Goal: Task Accomplishment & Management: Manage account settings

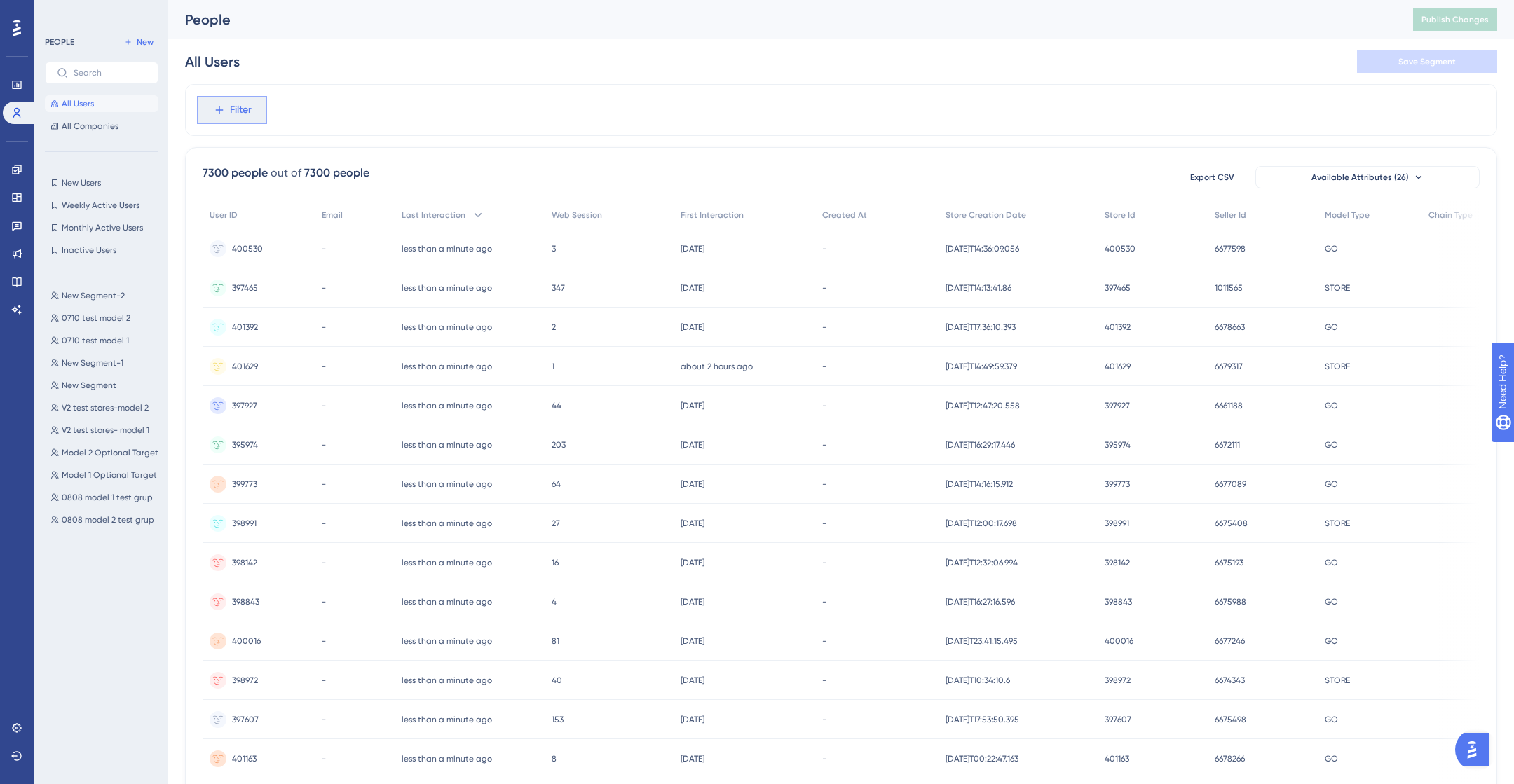
click at [233, 108] on span "Filter" at bounding box center [240, 109] width 21 height 17
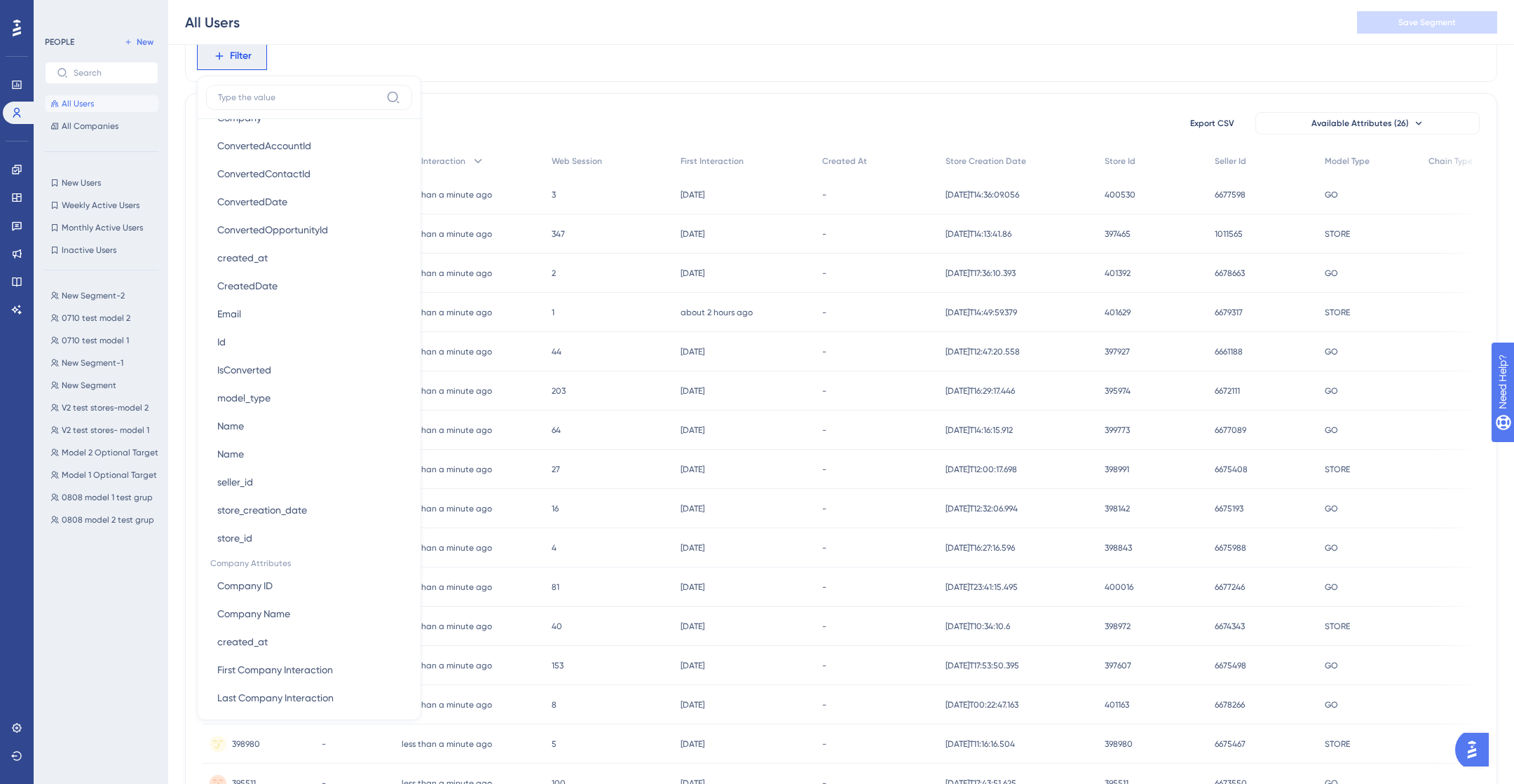
scroll to position [847, 0]
click at [277, 520] on button "store_id store_id" at bounding box center [309, 531] width 206 height 28
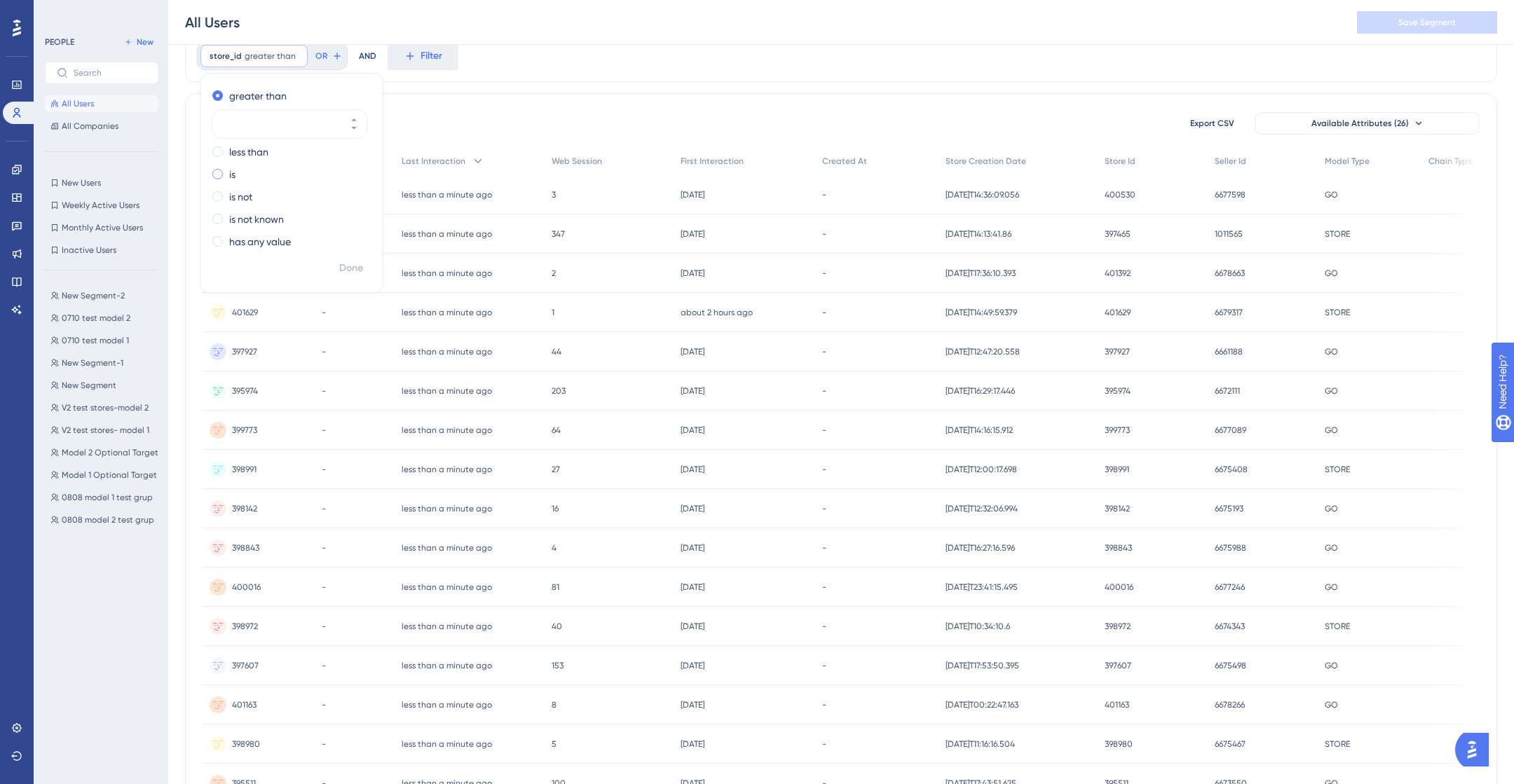
click at [232, 172] on label "is" at bounding box center [232, 174] width 6 height 17
type input "401678"
click at [354, 266] on span "Done" at bounding box center [351, 268] width 24 height 17
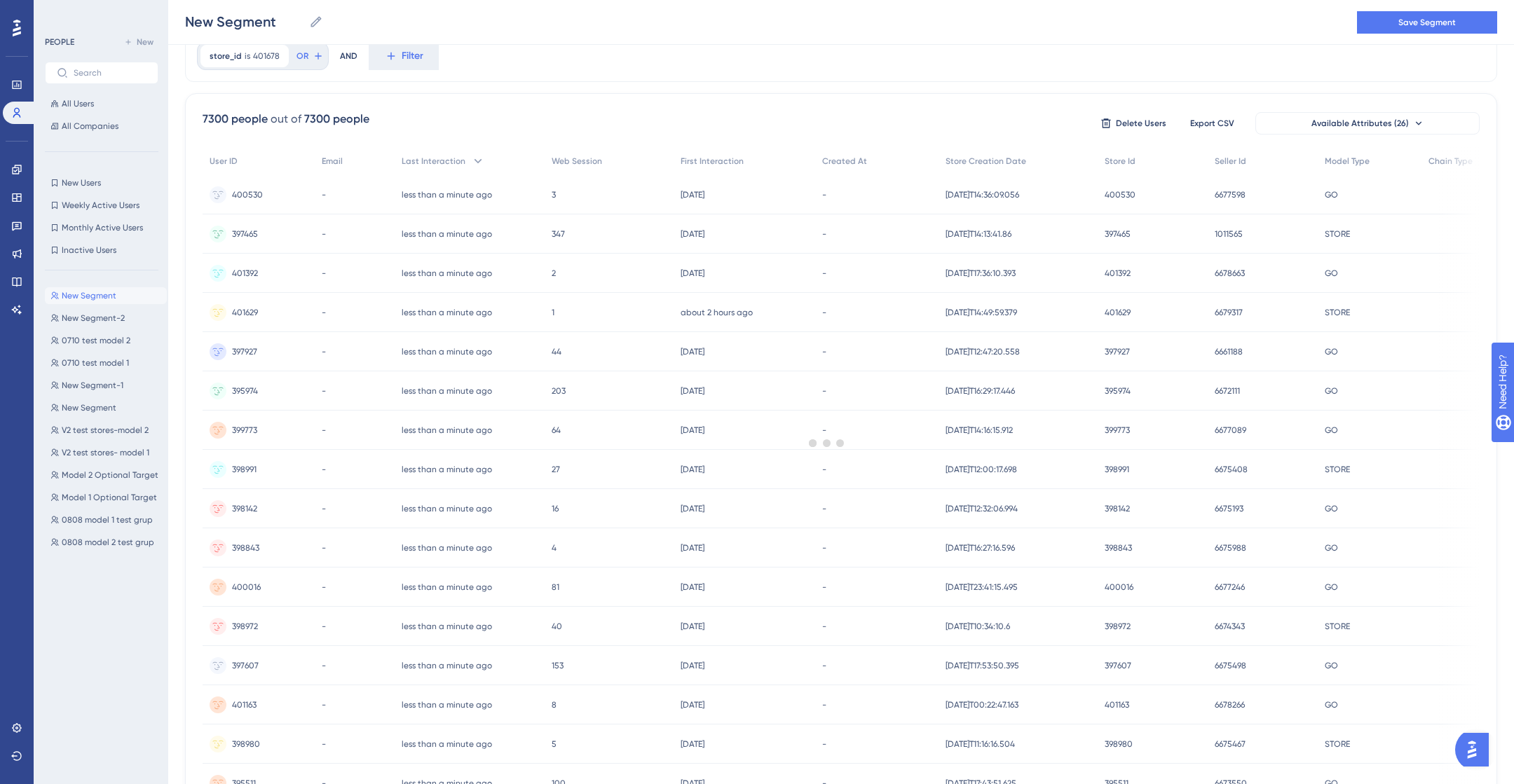
scroll to position [0, 0]
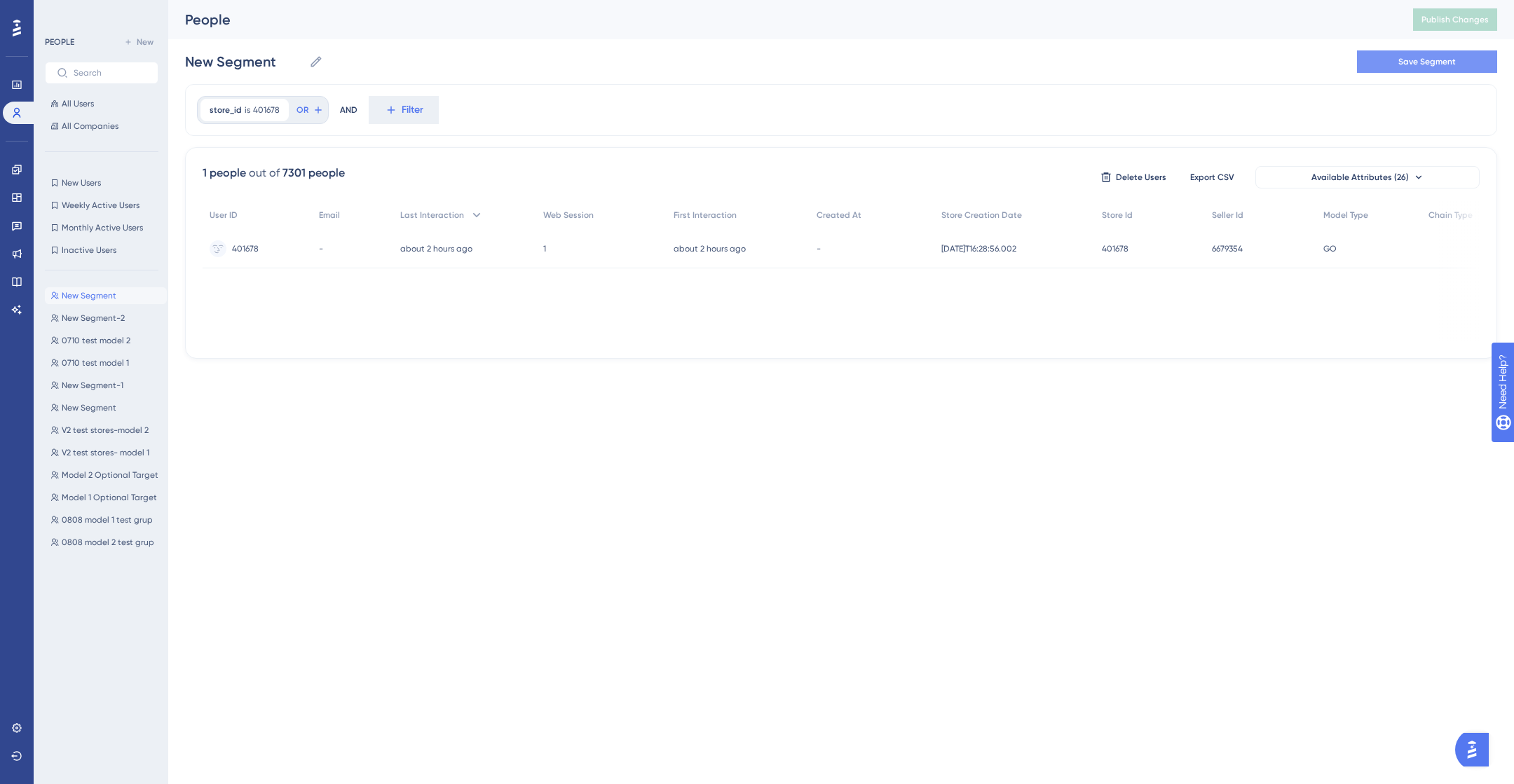
click at [1437, 65] on span "Save Segment" at bounding box center [1427, 61] width 58 height 11
click at [272, 63] on input "New Segment-3" at bounding box center [251, 61] width 133 height 19
type input "test 1510"
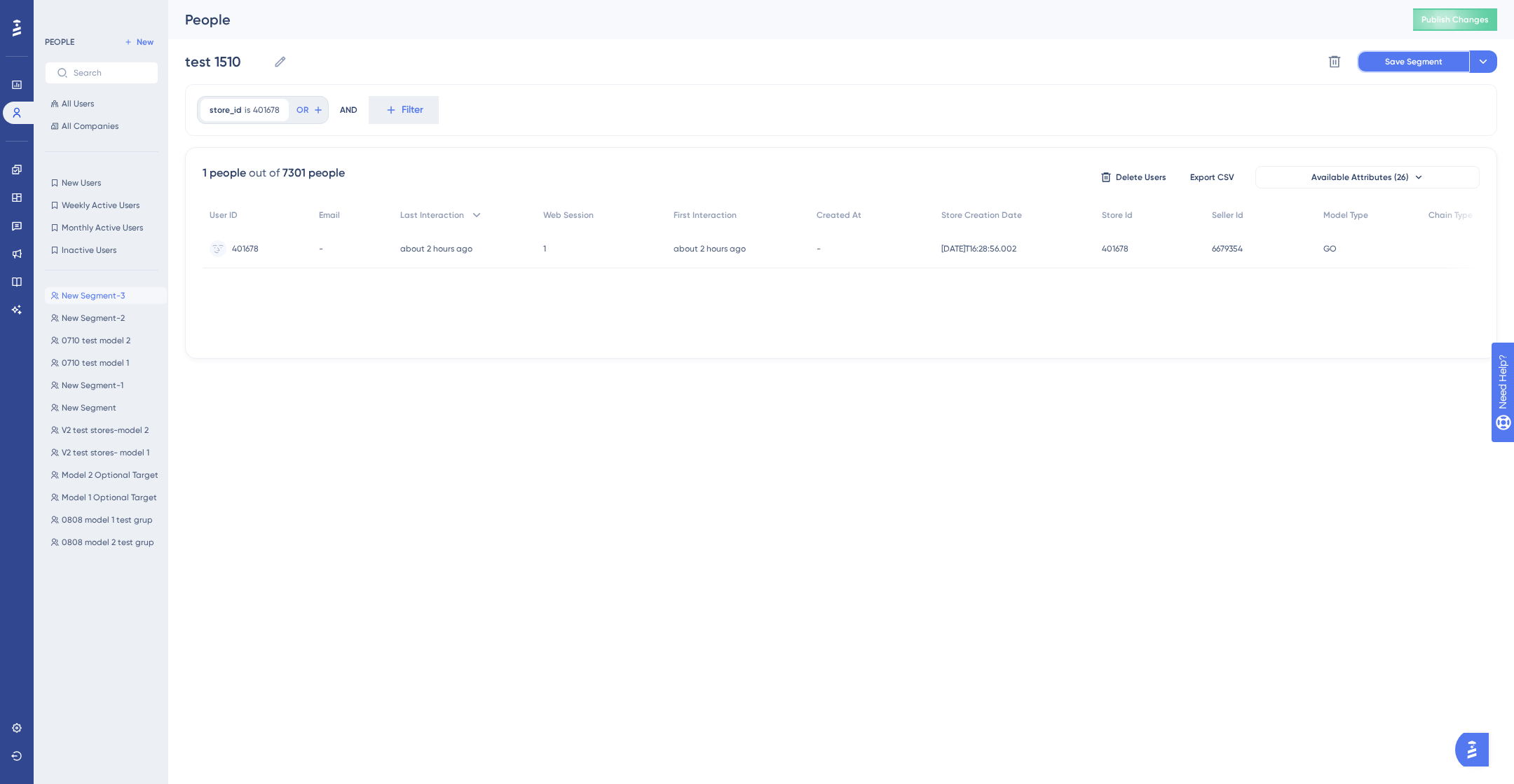
click at [1418, 65] on span "Save Segment" at bounding box center [1414, 61] width 58 height 11
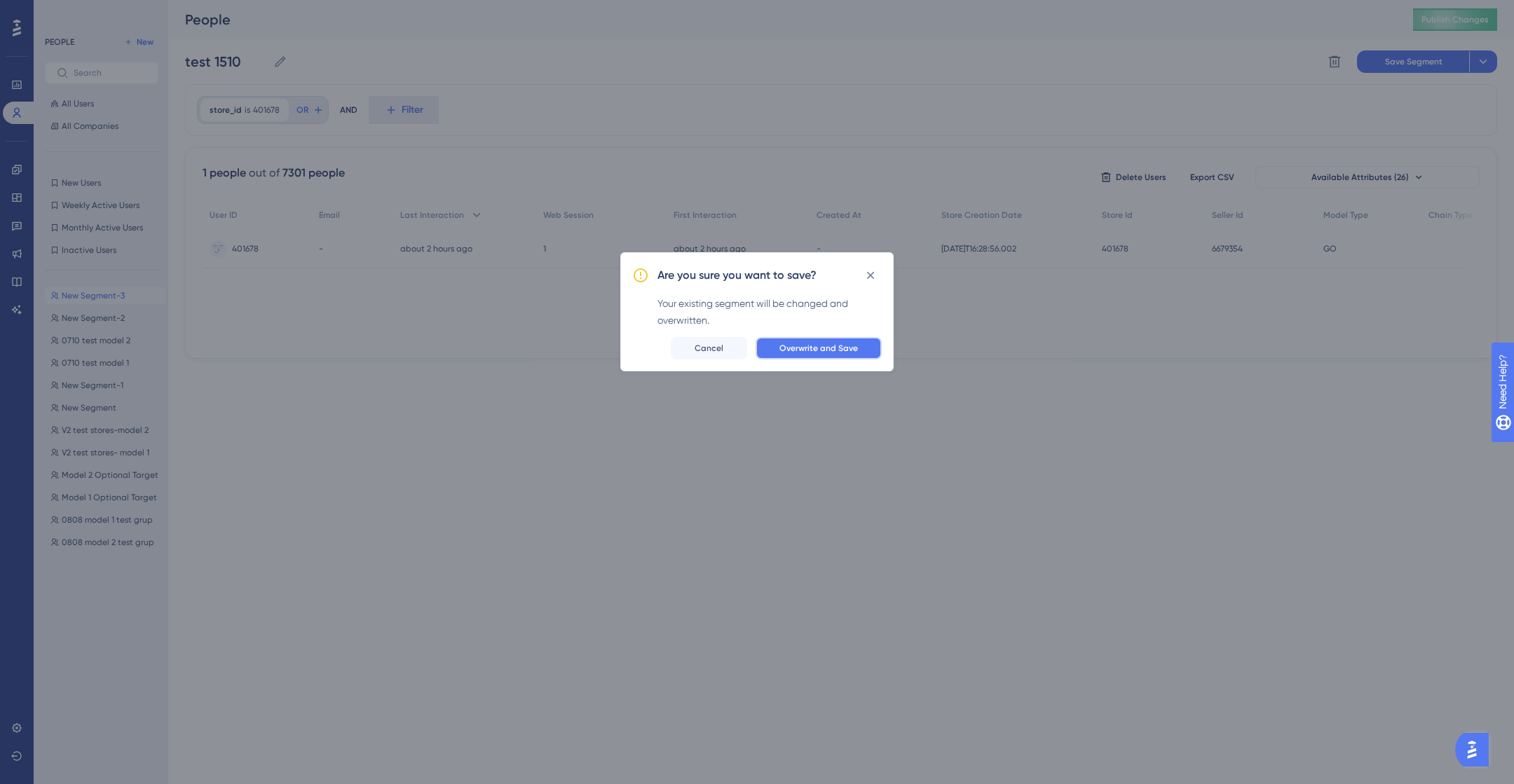
click at [829, 350] on span "Overwrite and Save" at bounding box center [819, 348] width 79 height 11
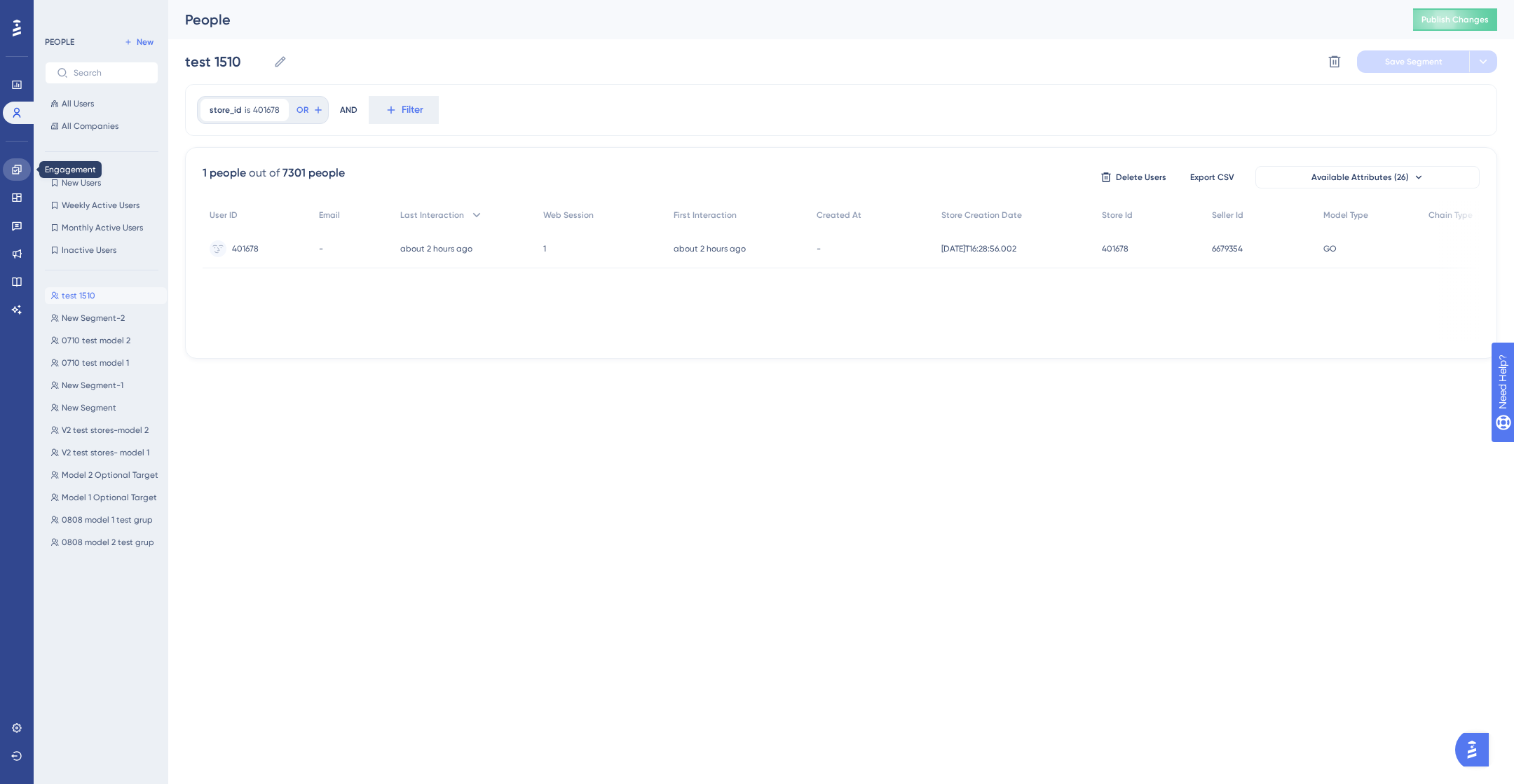
click at [14, 175] on link at bounding box center [17, 170] width 28 height 22
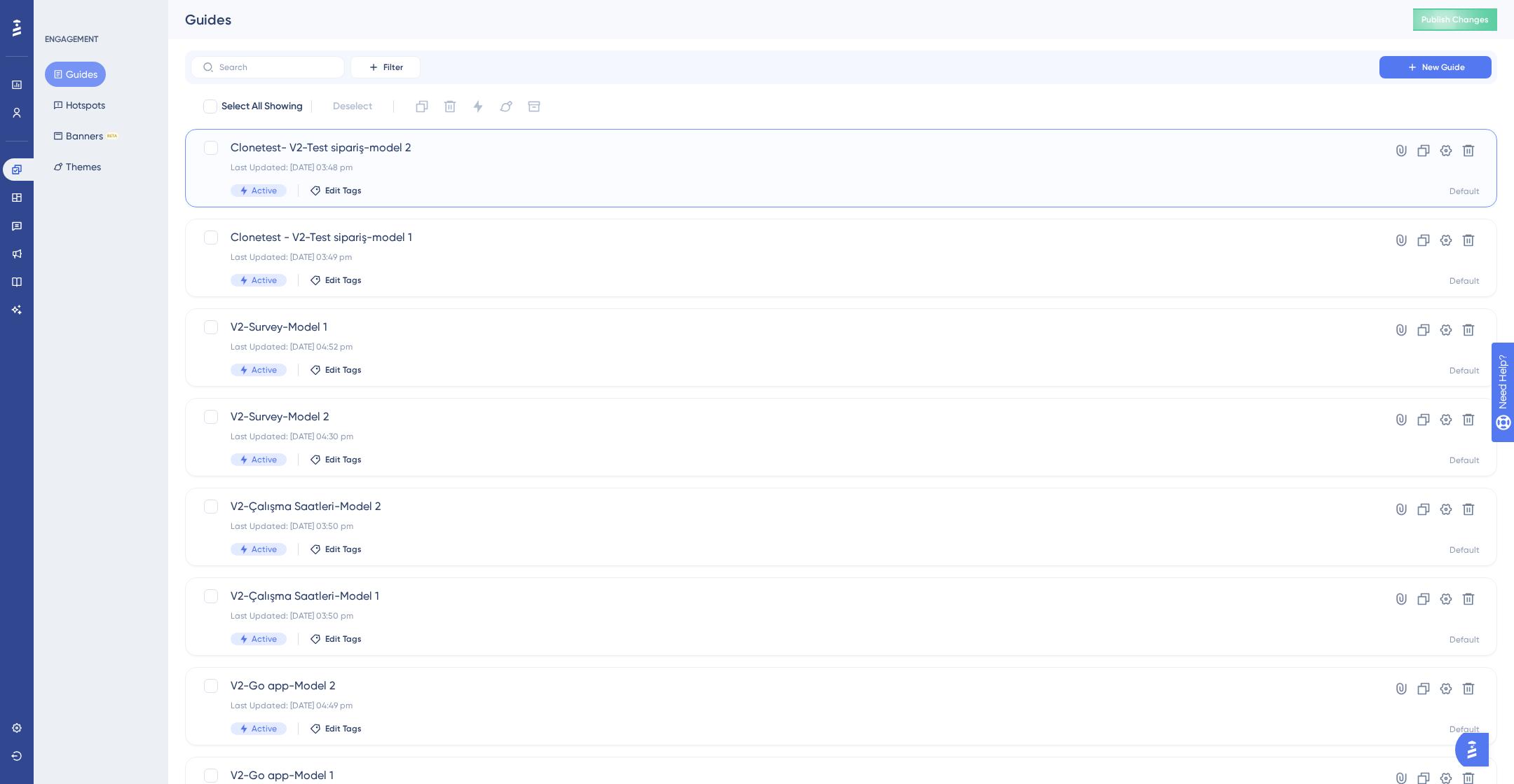
click at [410, 164] on div "Last Updated: 07 Oct 2025 03:48 pm" at bounding box center [784, 167] width 1109 height 11
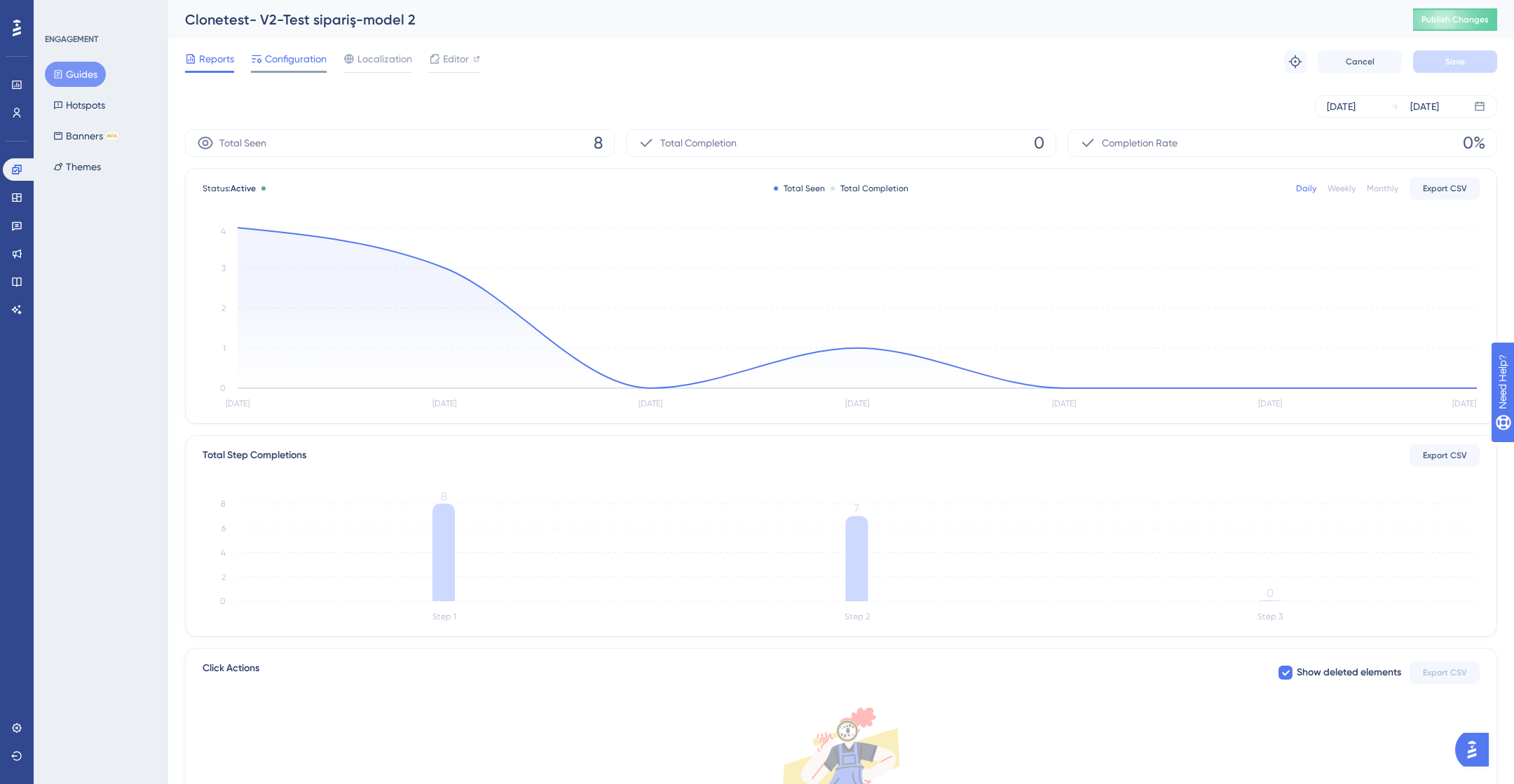
click at [289, 66] on span "Configuration" at bounding box center [295, 58] width 61 height 17
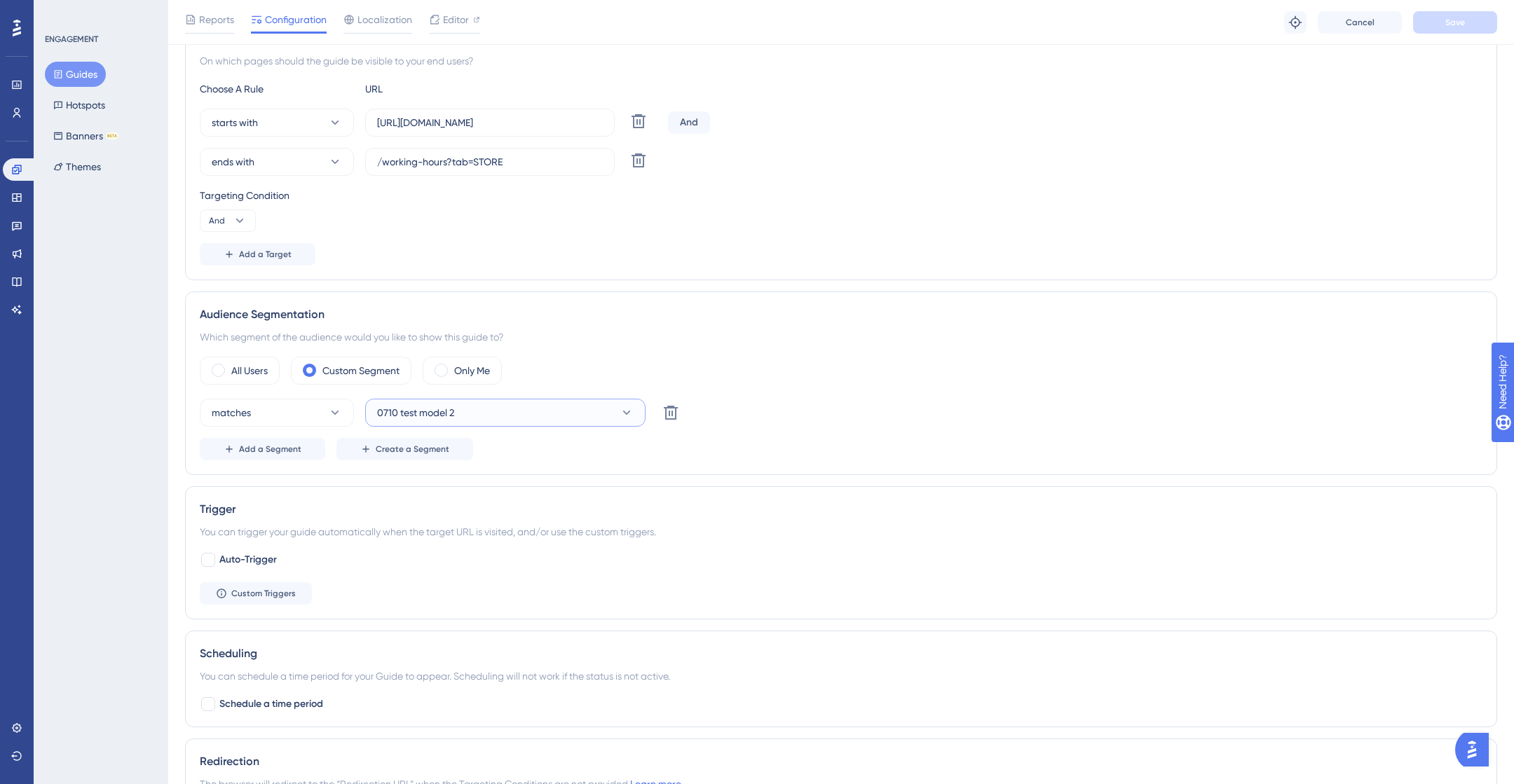
click at [469, 418] on button "0710 test model 2" at bounding box center [505, 413] width 280 height 28
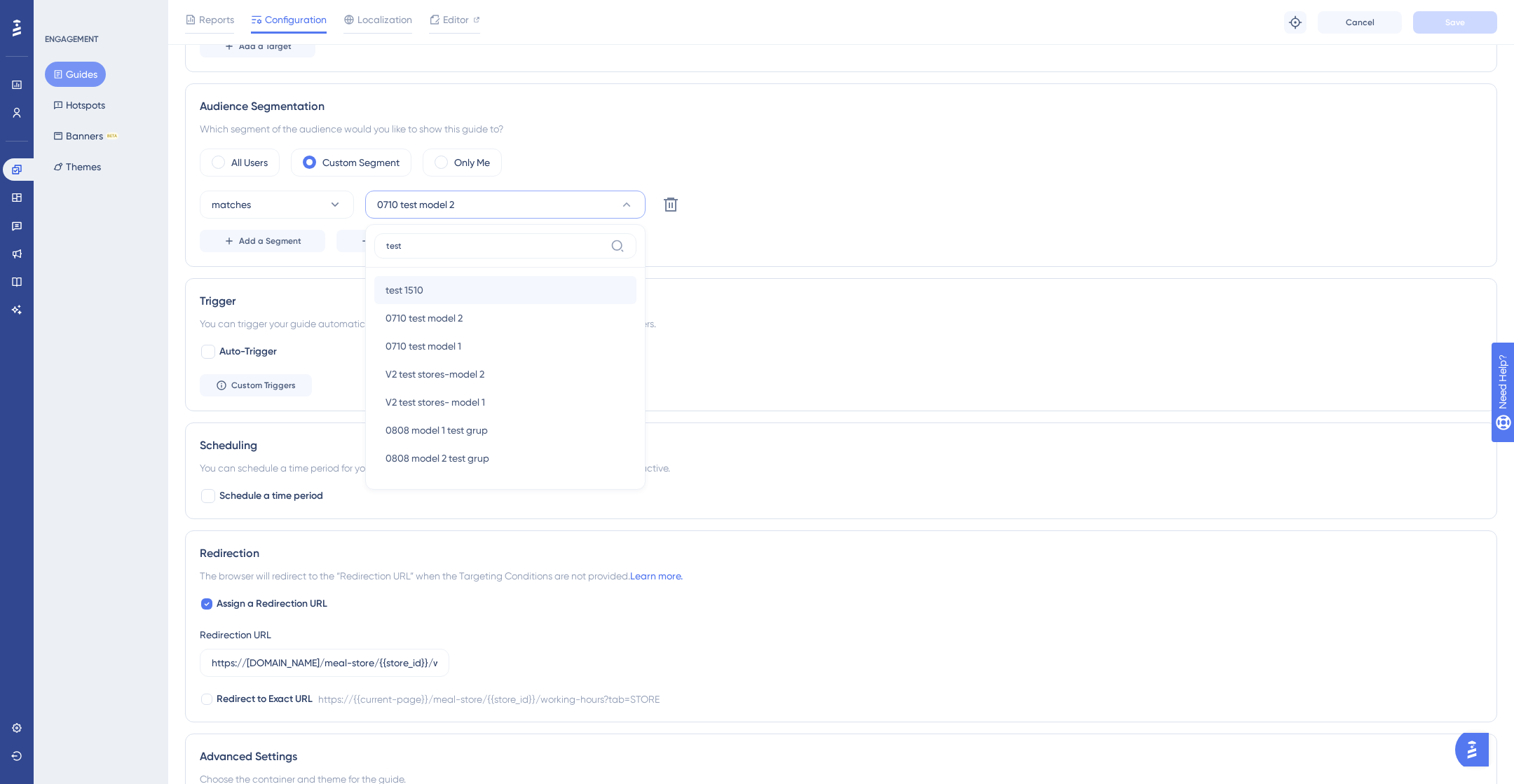
type input "test"
click at [428, 289] on div "test 1510 test 1510" at bounding box center [505, 290] width 239 height 28
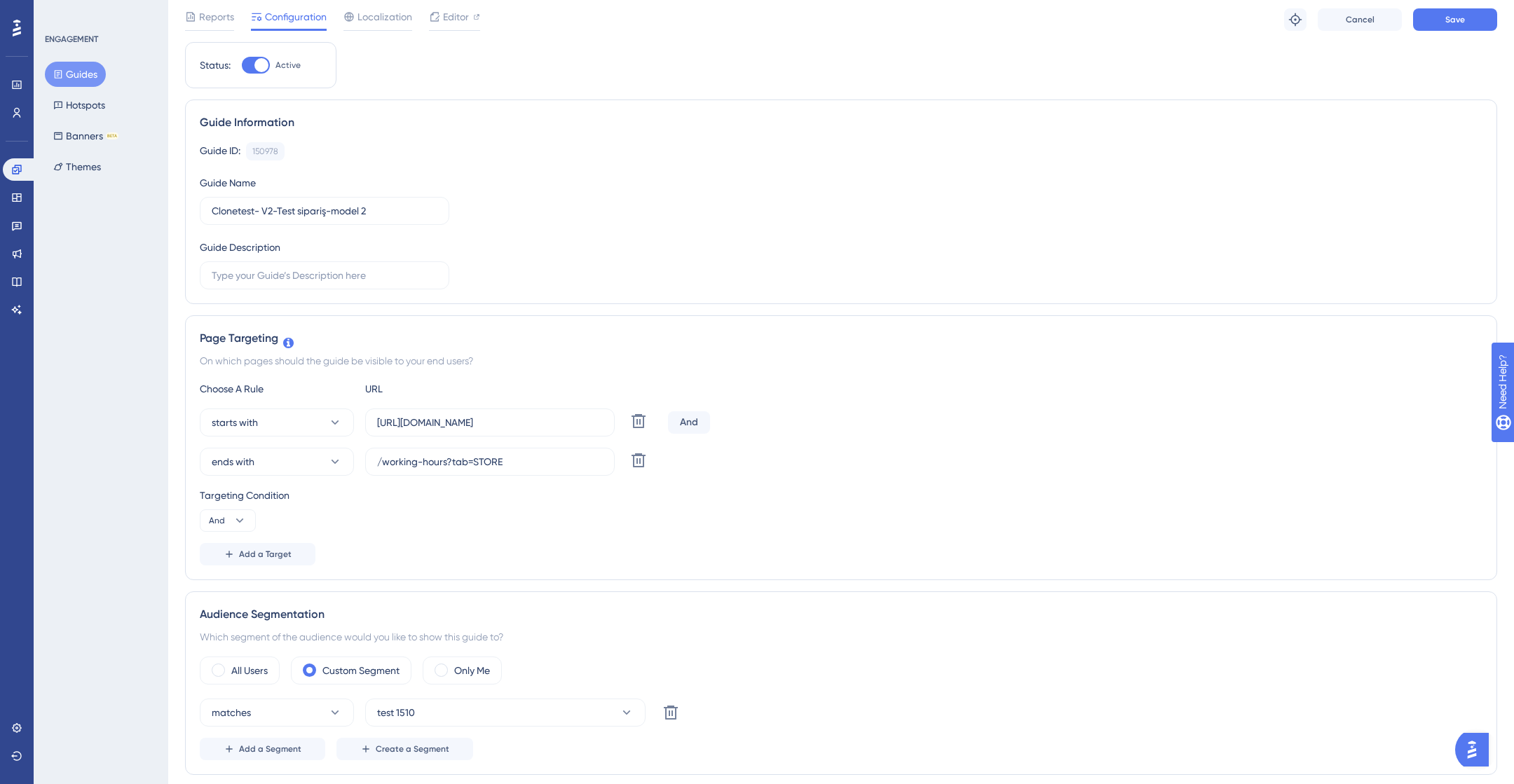
scroll to position [0, 0]
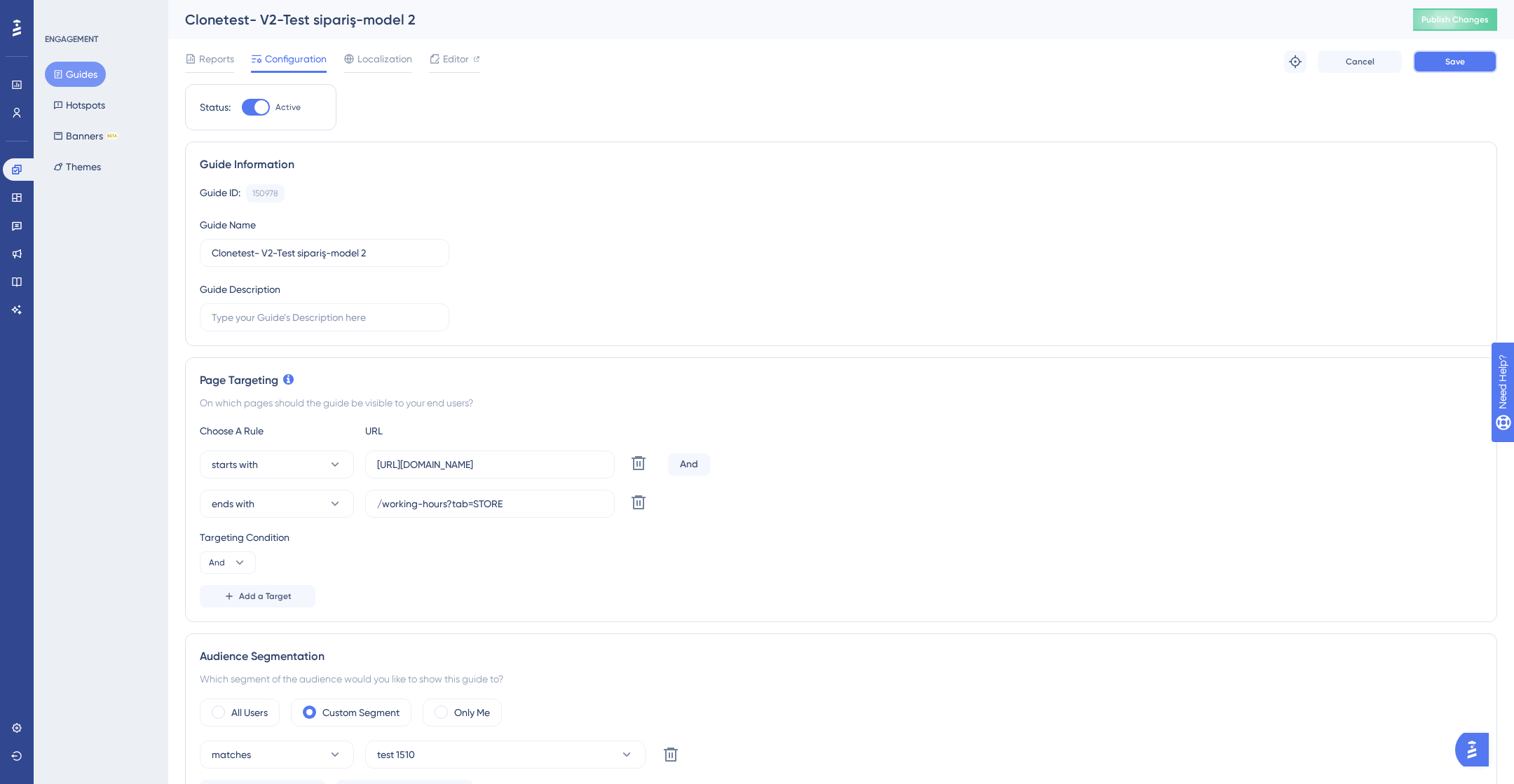
click at [1461, 61] on span "Save" at bounding box center [1455, 61] width 19 height 11
click at [81, 78] on button "Guides" at bounding box center [75, 73] width 61 height 25
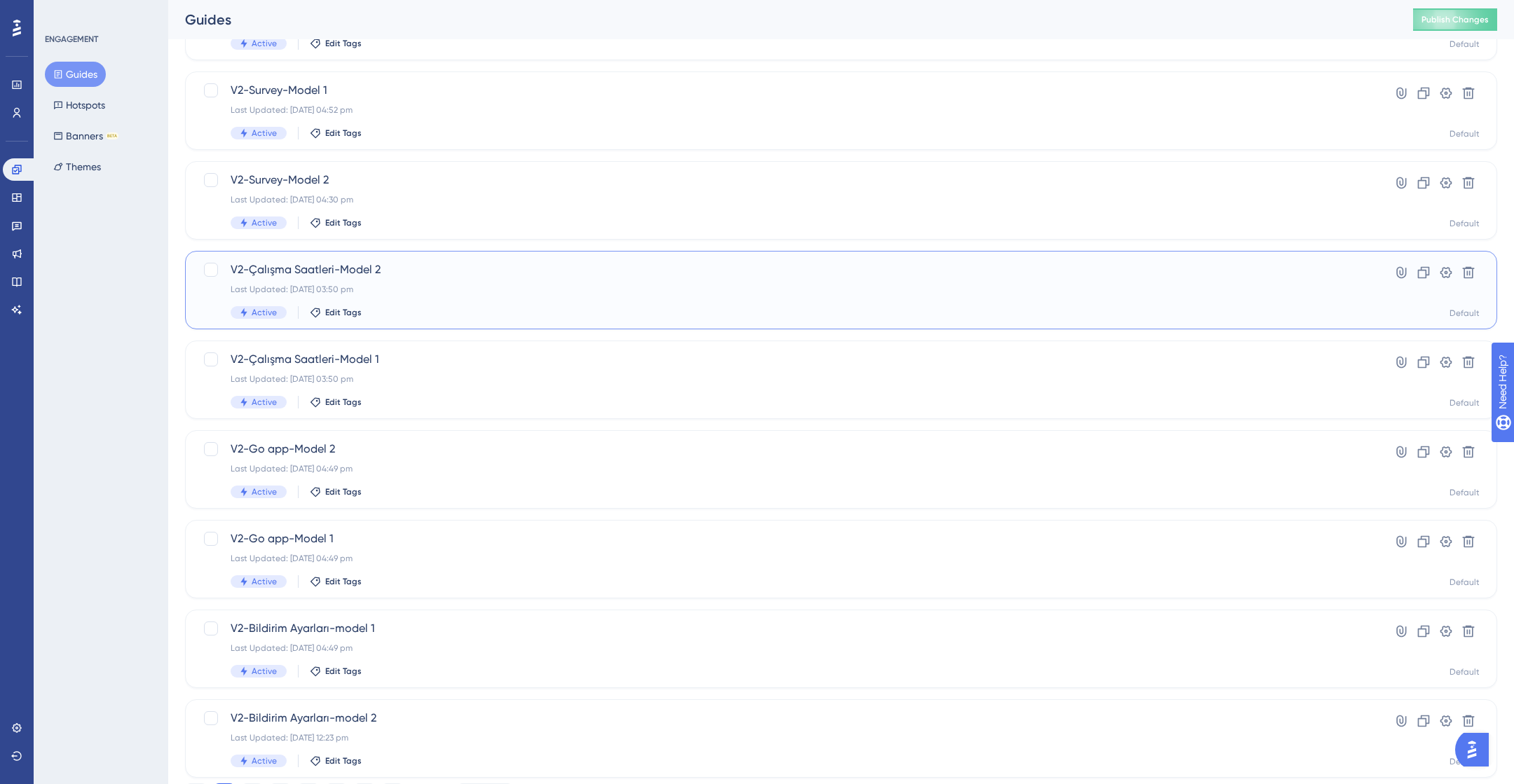
scroll to position [232, 0]
click at [429, 282] on div "V2-Çalışma Saatleri-Model 2 Last Updated: 07 Oct 2025 03:50 pm Active Edit Tags" at bounding box center [784, 295] width 1109 height 58
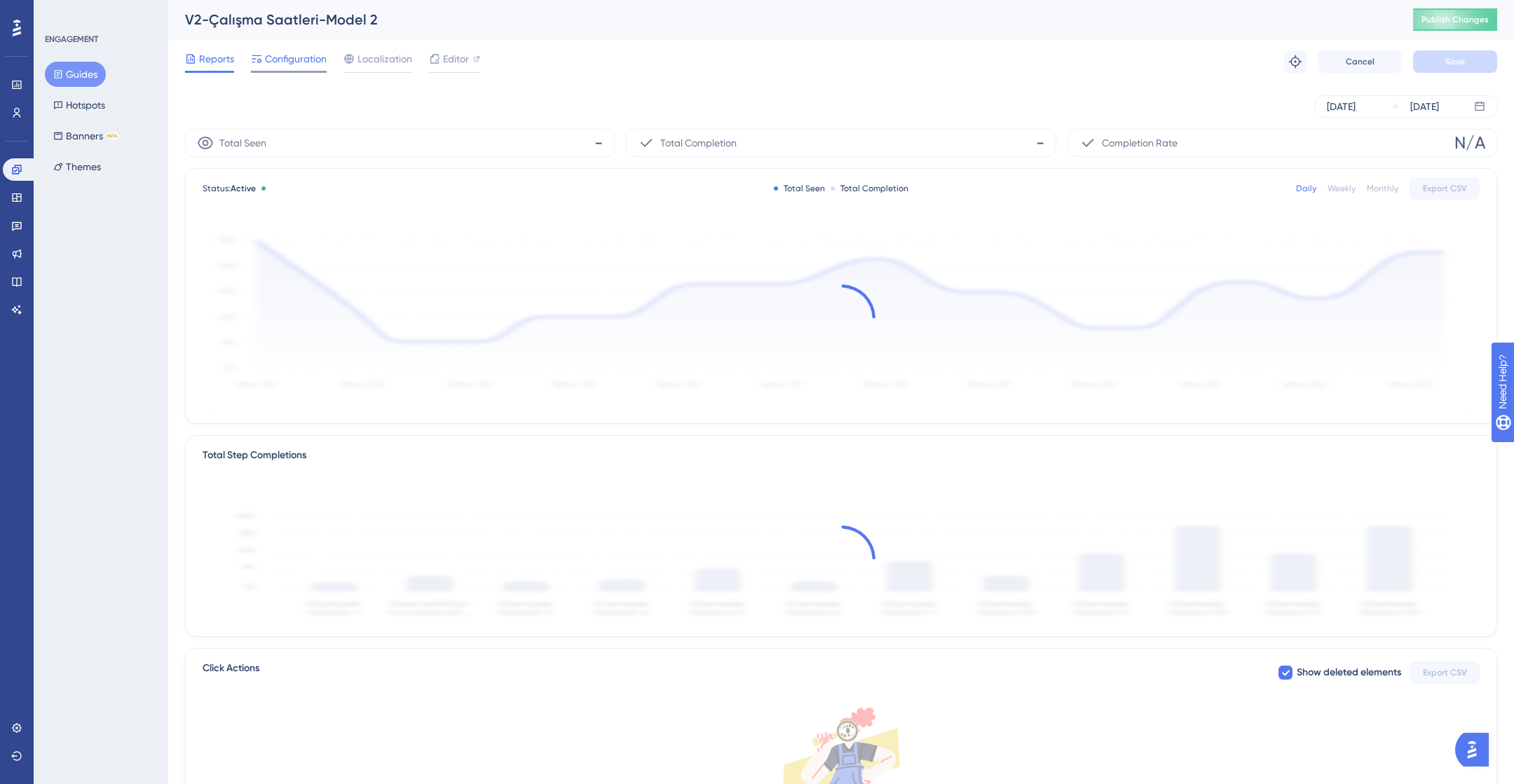
click at [284, 67] on div "Configuration" at bounding box center [289, 61] width 76 height 22
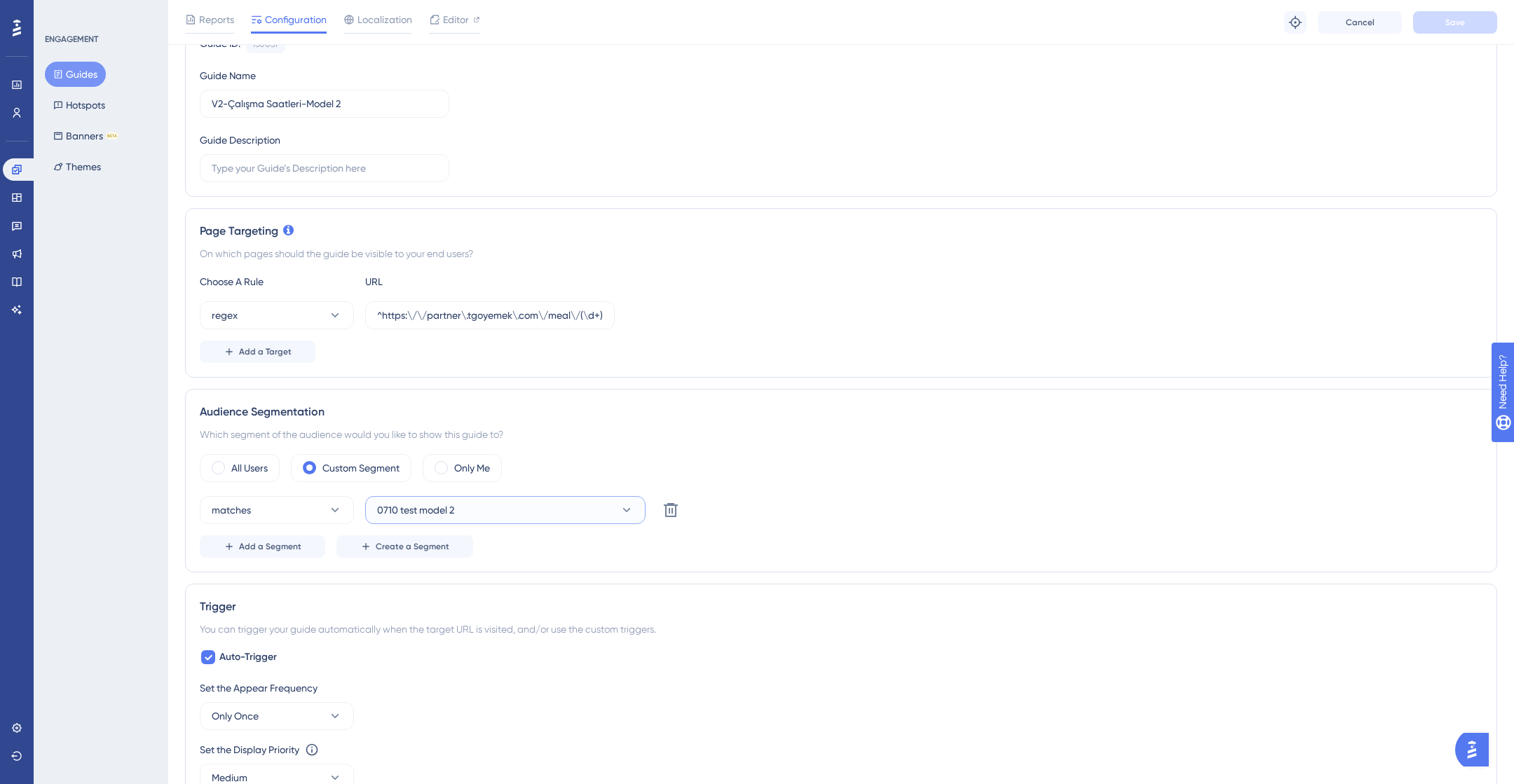
click at [451, 502] on span "0710 test model 2" at bounding box center [415, 510] width 77 height 17
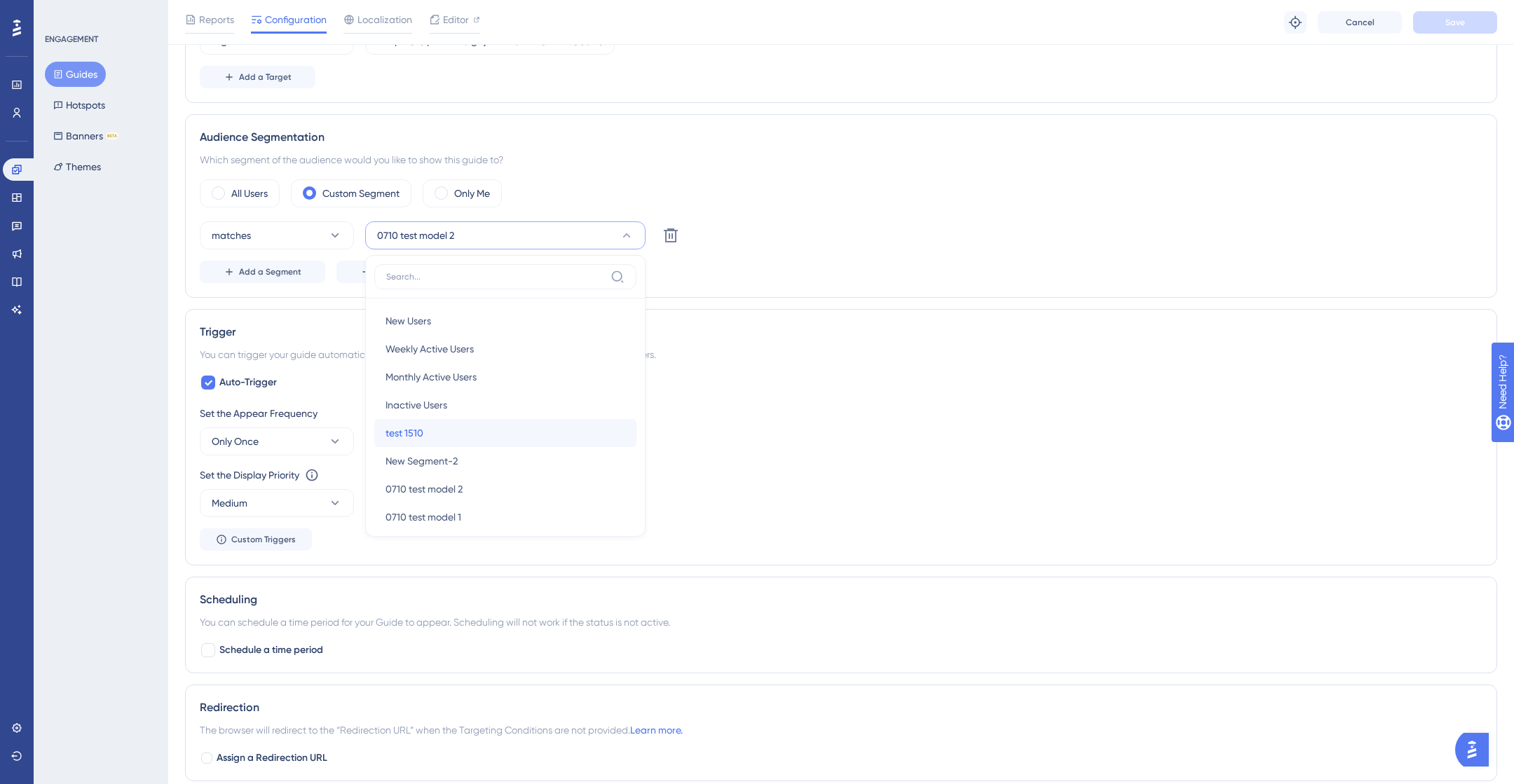
click at [465, 431] on div "test 1510 test 1510" at bounding box center [505, 433] width 239 height 28
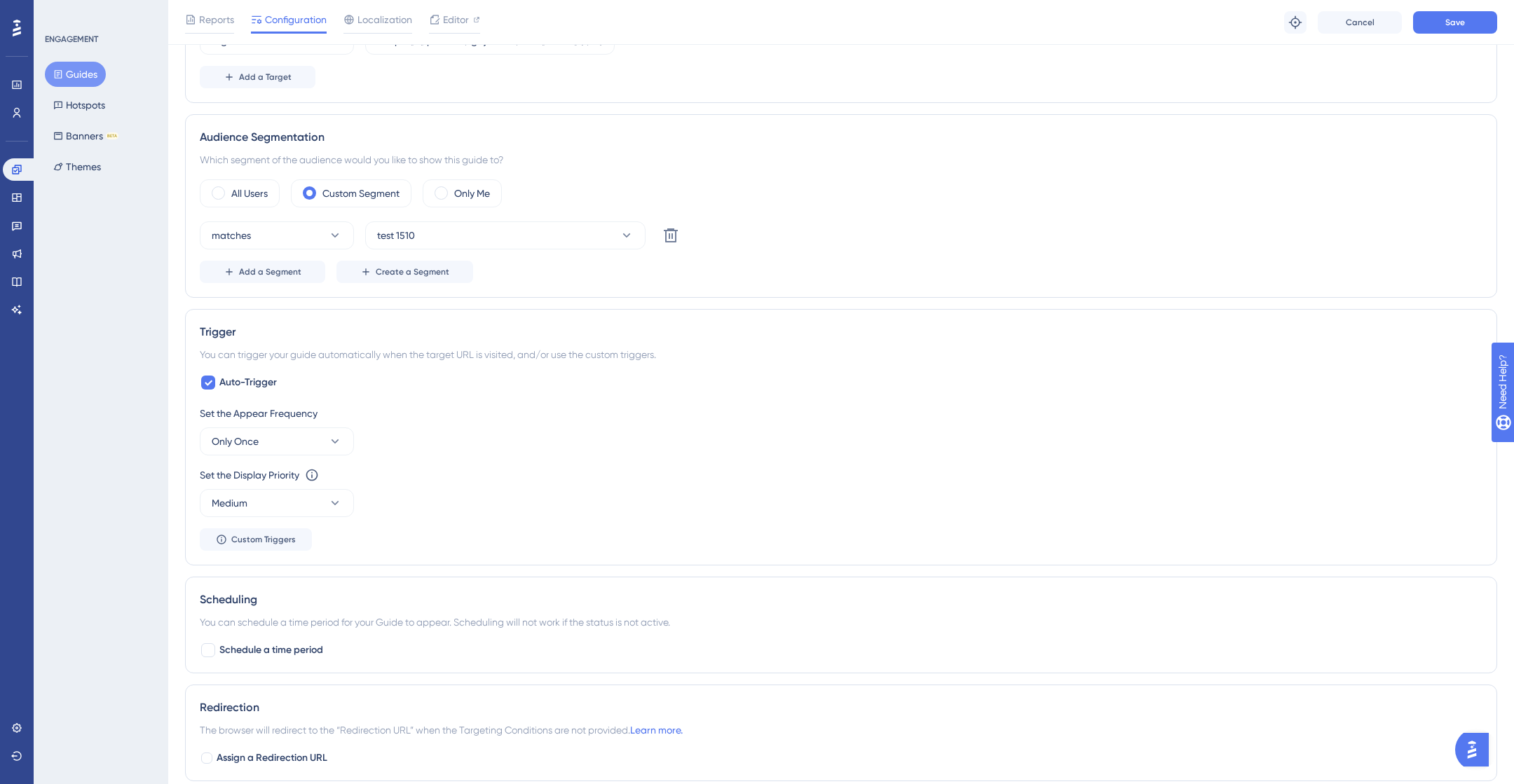
scroll to position [0, 0]
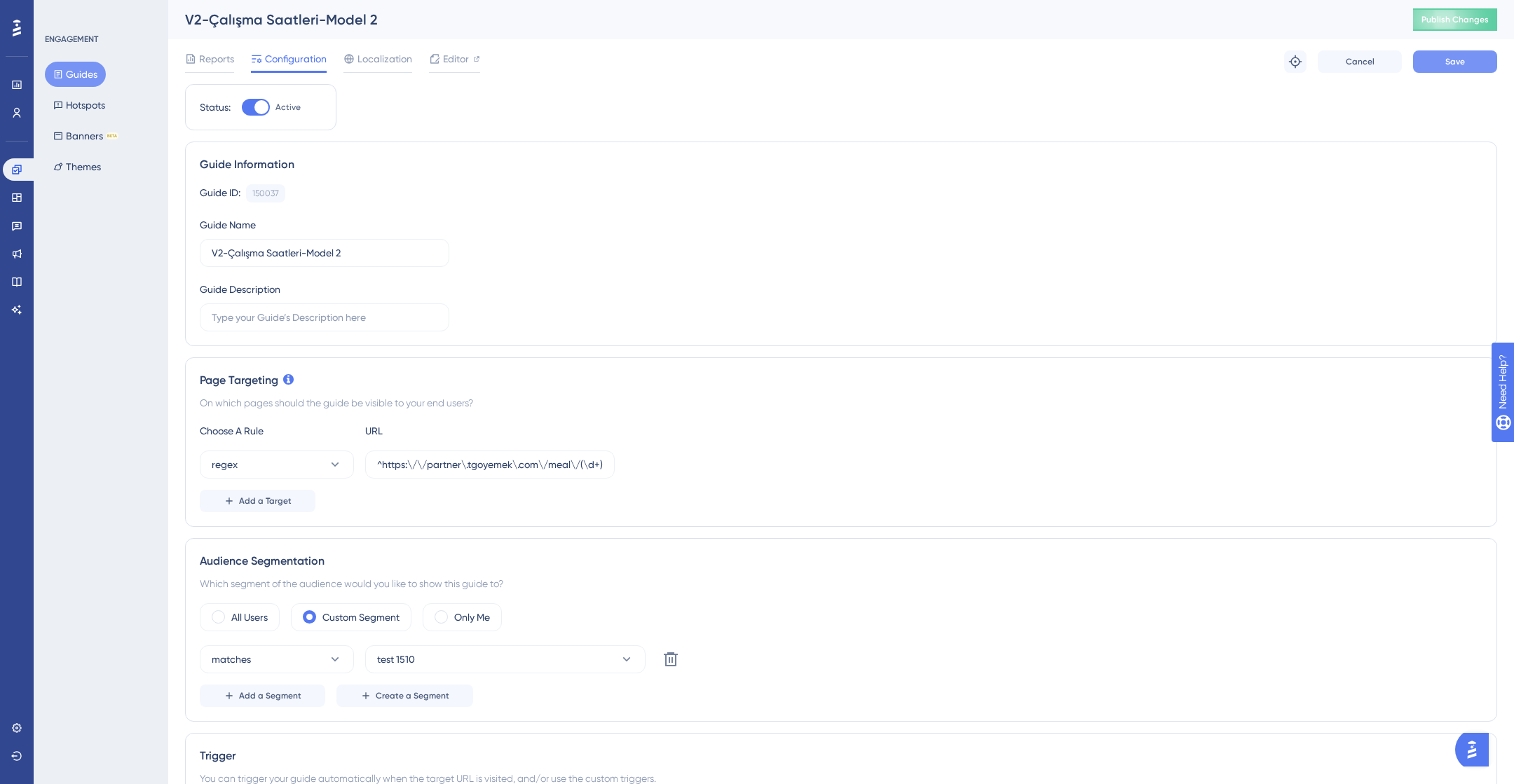
click at [1453, 64] on span "Save" at bounding box center [1455, 61] width 19 height 11
click at [79, 83] on button "Guides" at bounding box center [75, 73] width 61 height 25
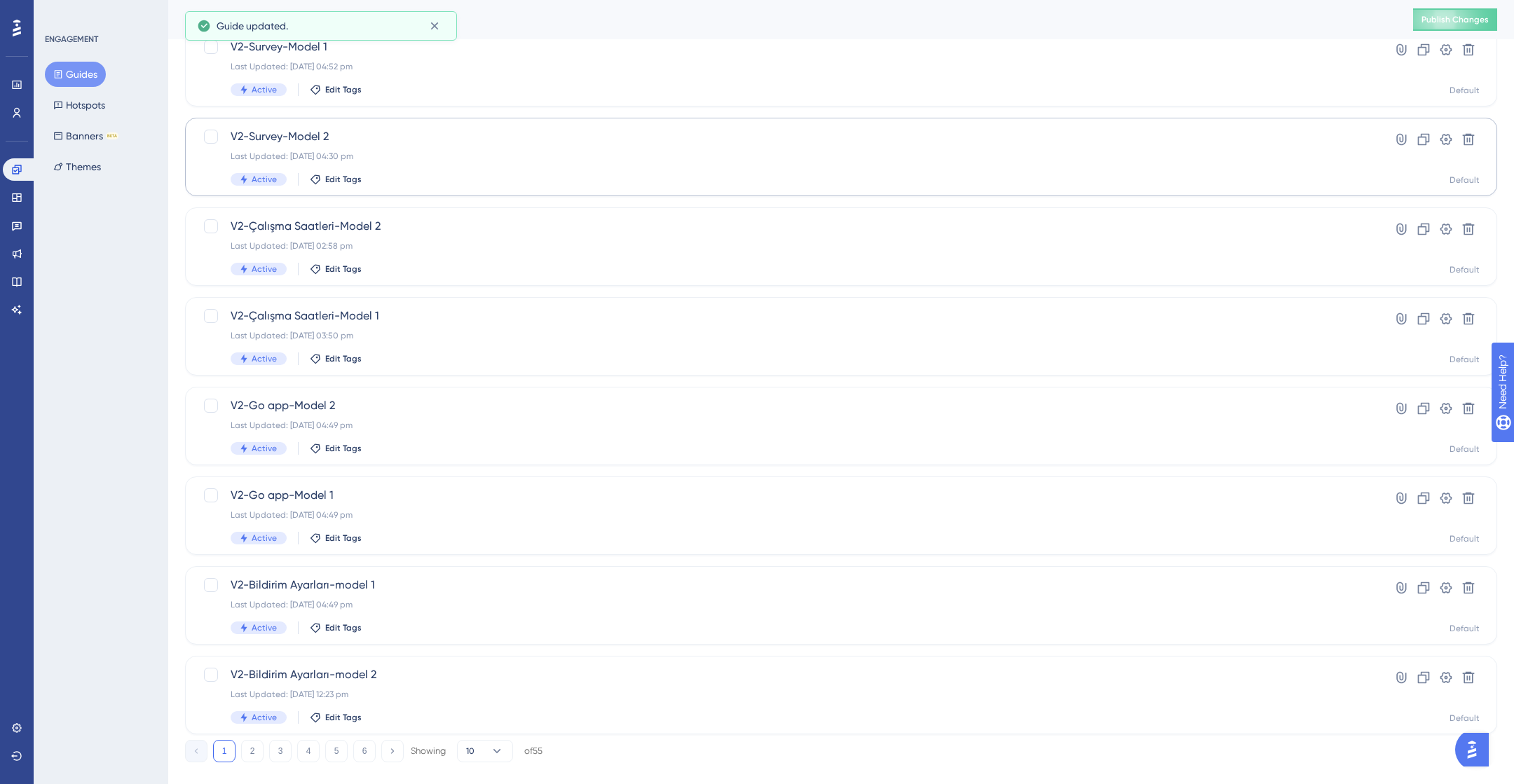
scroll to position [303, 0]
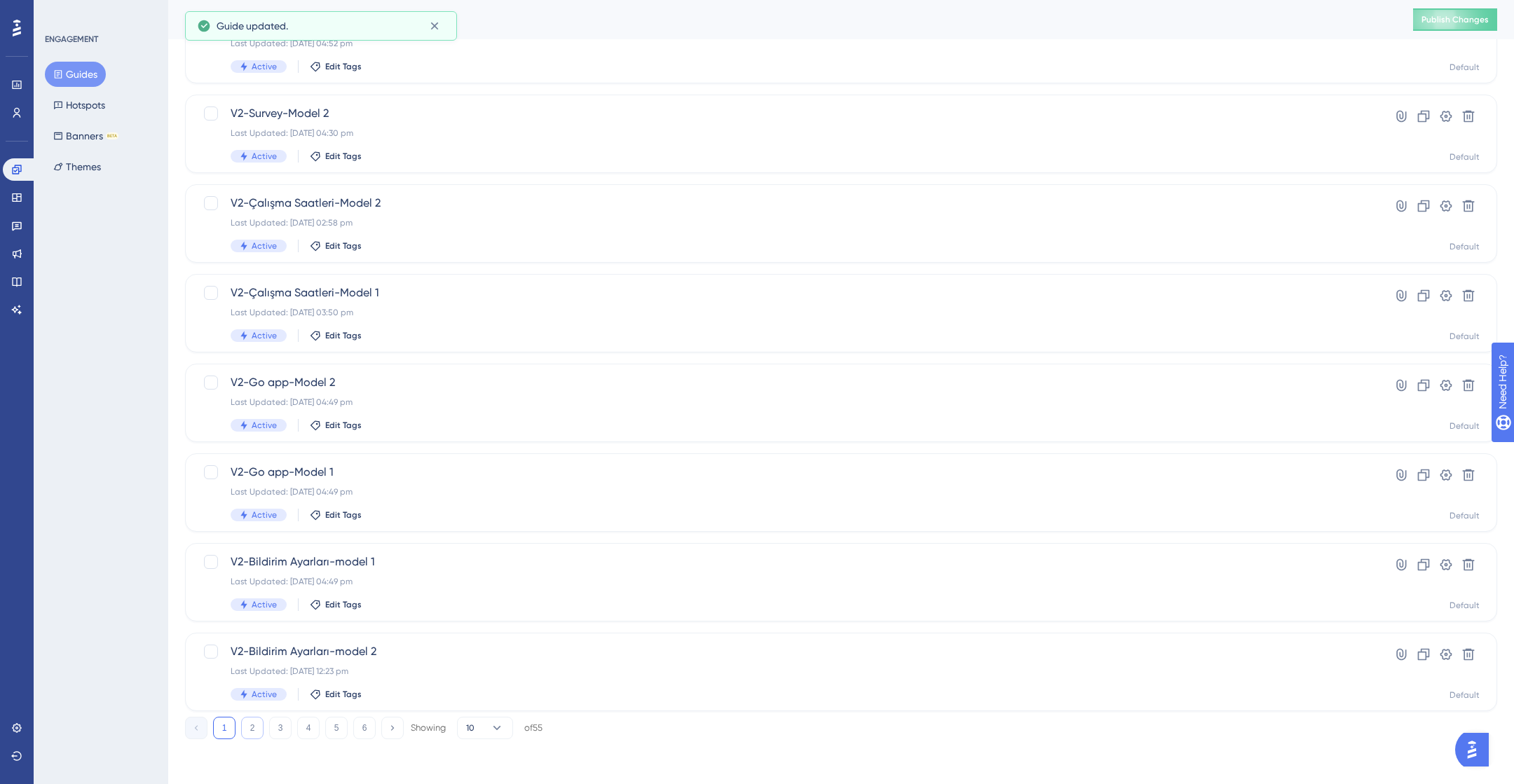
click at [253, 729] on button "2" at bounding box center [252, 727] width 22 height 22
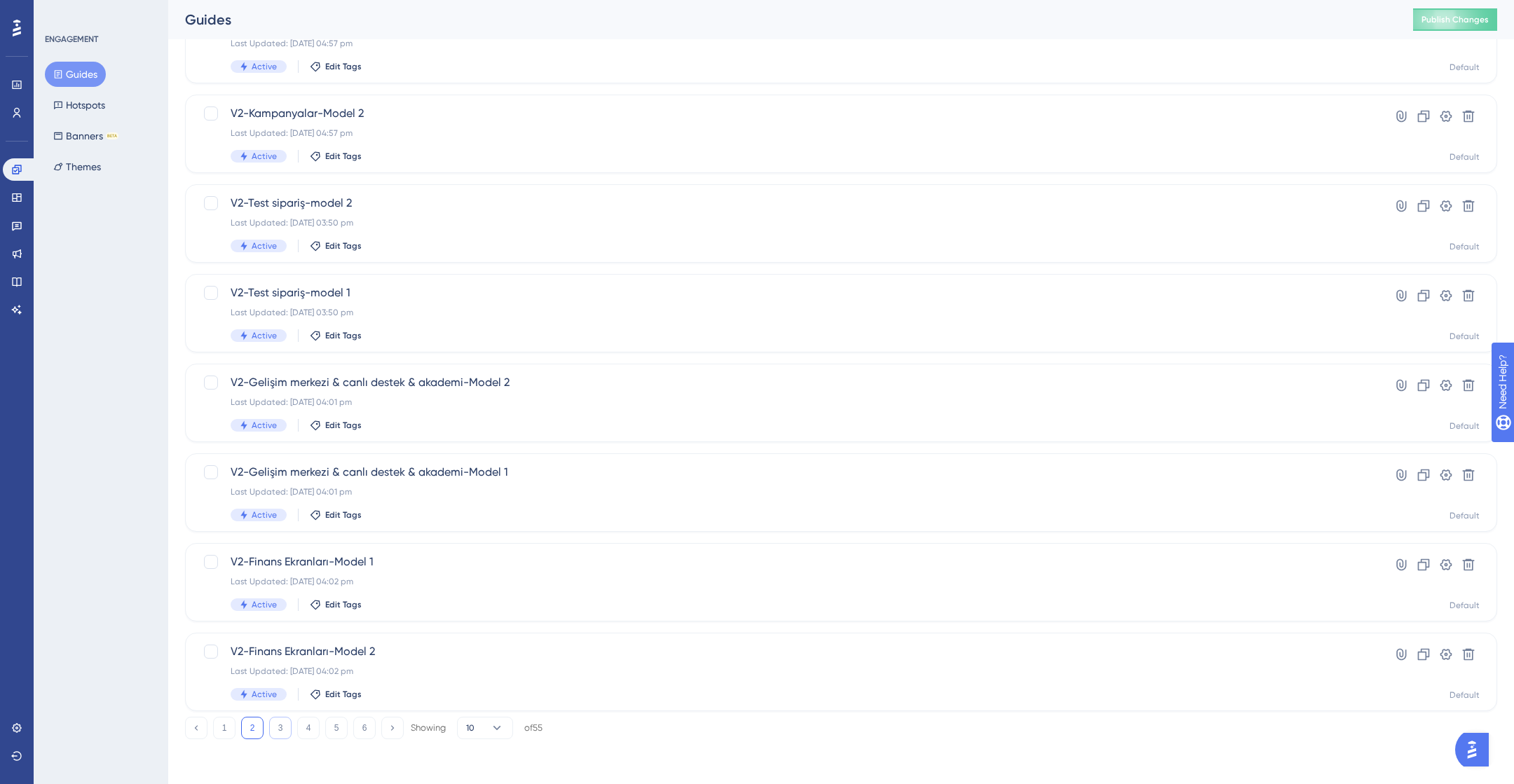
click at [284, 734] on button "3" at bounding box center [280, 727] width 22 height 22
click at [349, 660] on div "V2-Kategoriler-Model 2 Last Updated: 07 Oct 2025 03:51 pm Active Edit Tags" at bounding box center [784, 672] width 1109 height 58
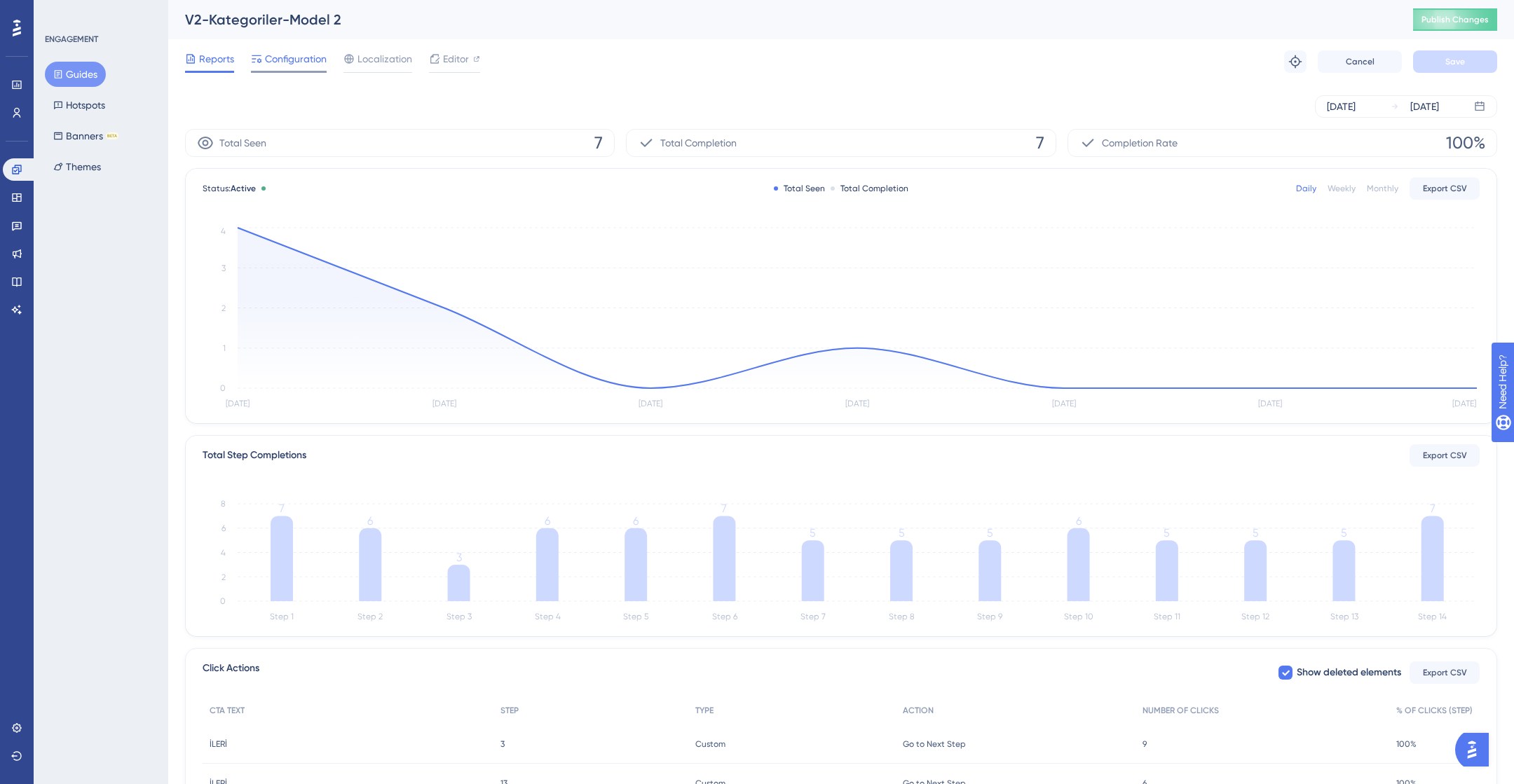
click at [296, 61] on span "Configuration" at bounding box center [295, 58] width 61 height 17
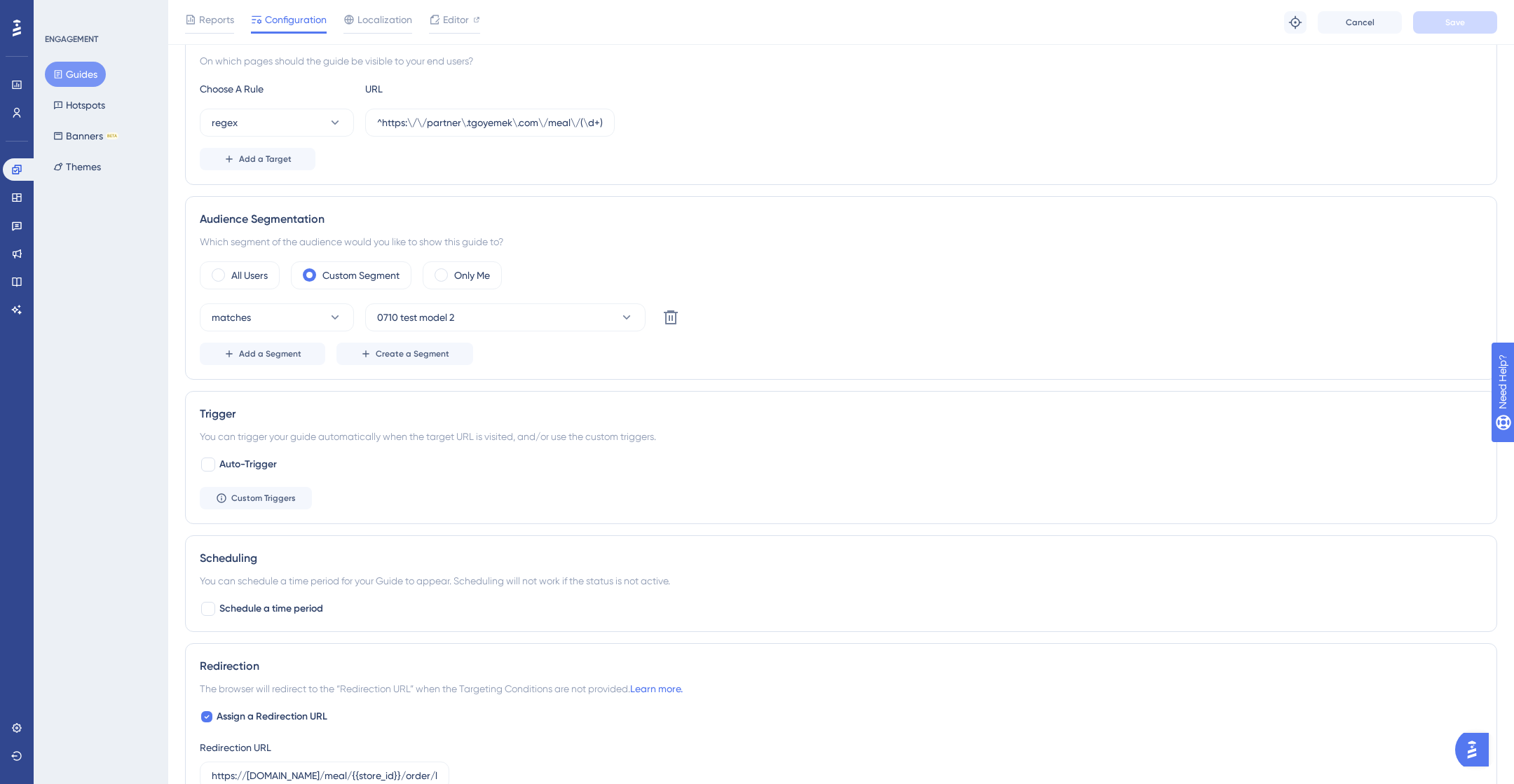
scroll to position [362, 0]
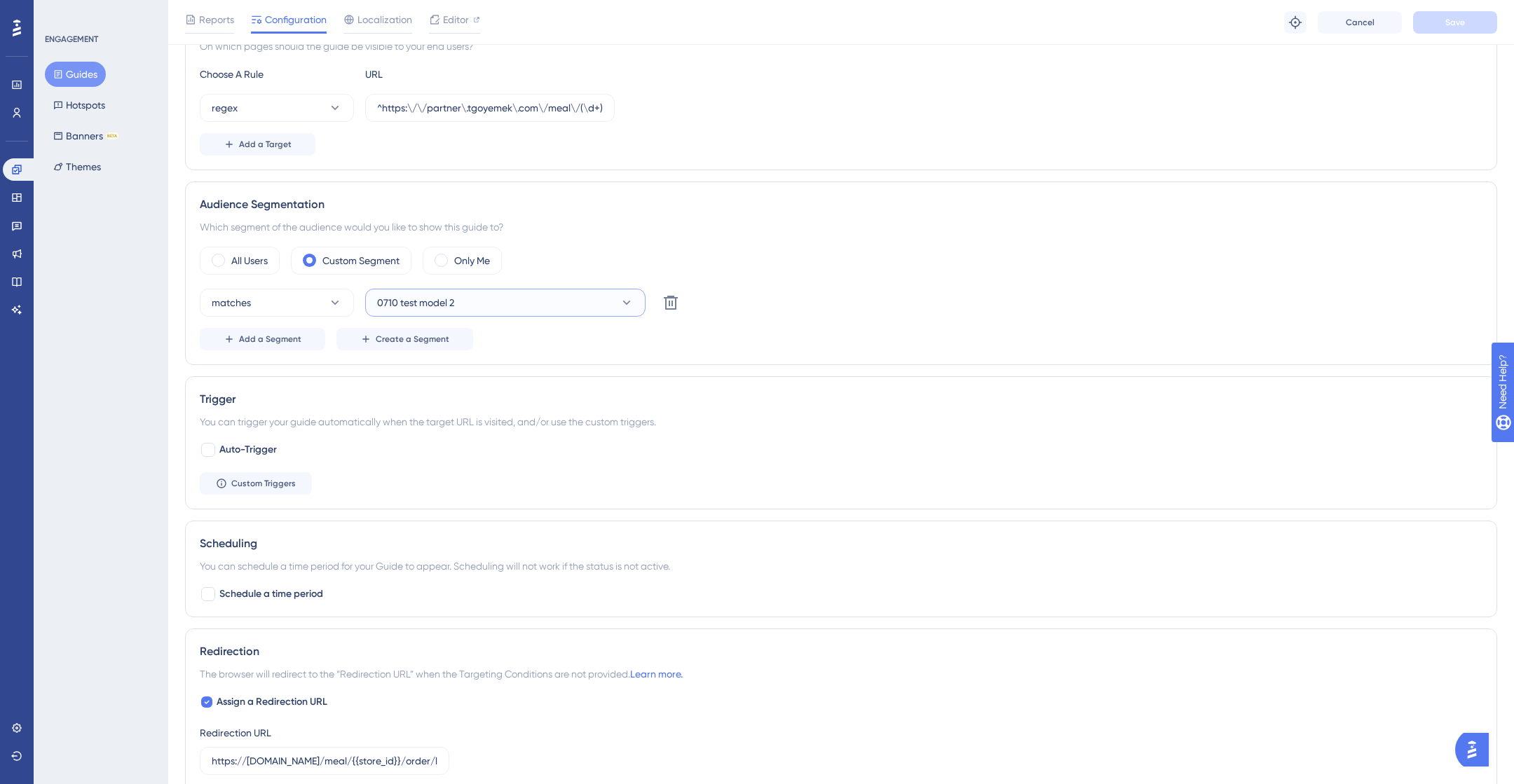
click at [462, 300] on button "0710 test model 2" at bounding box center [505, 302] width 280 height 28
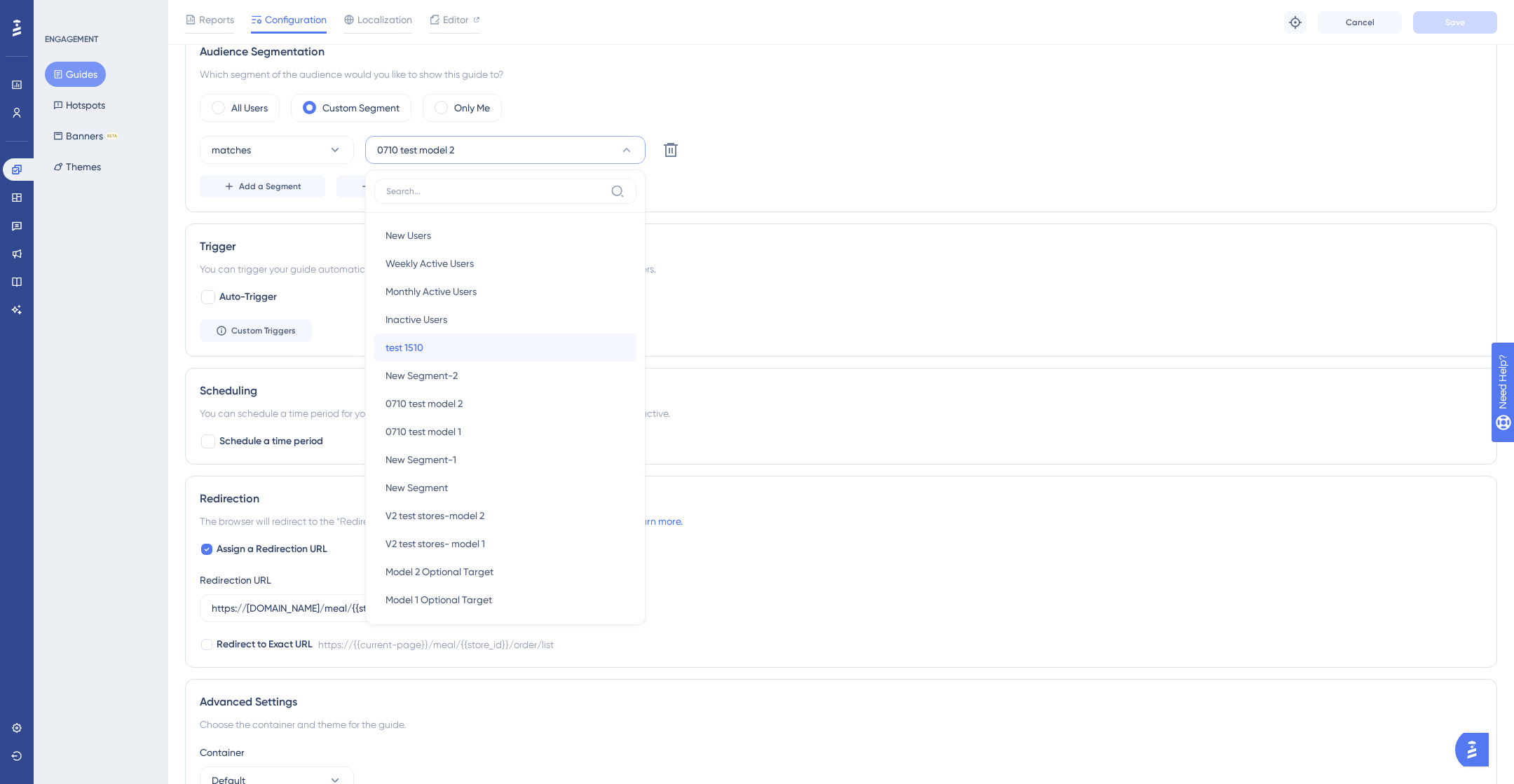
click at [453, 351] on div "test 1510 test 1510" at bounding box center [505, 347] width 239 height 28
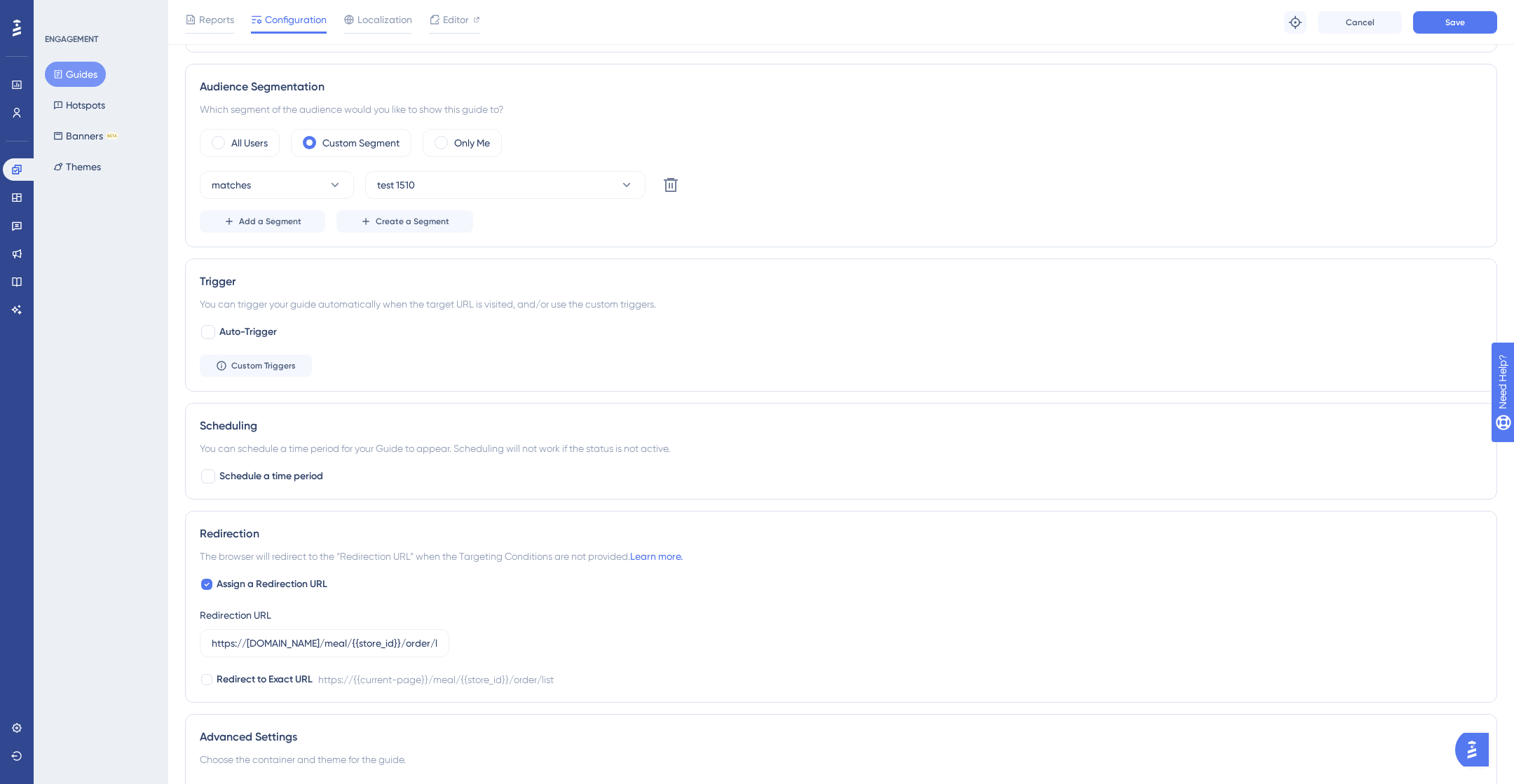
scroll to position [0, 0]
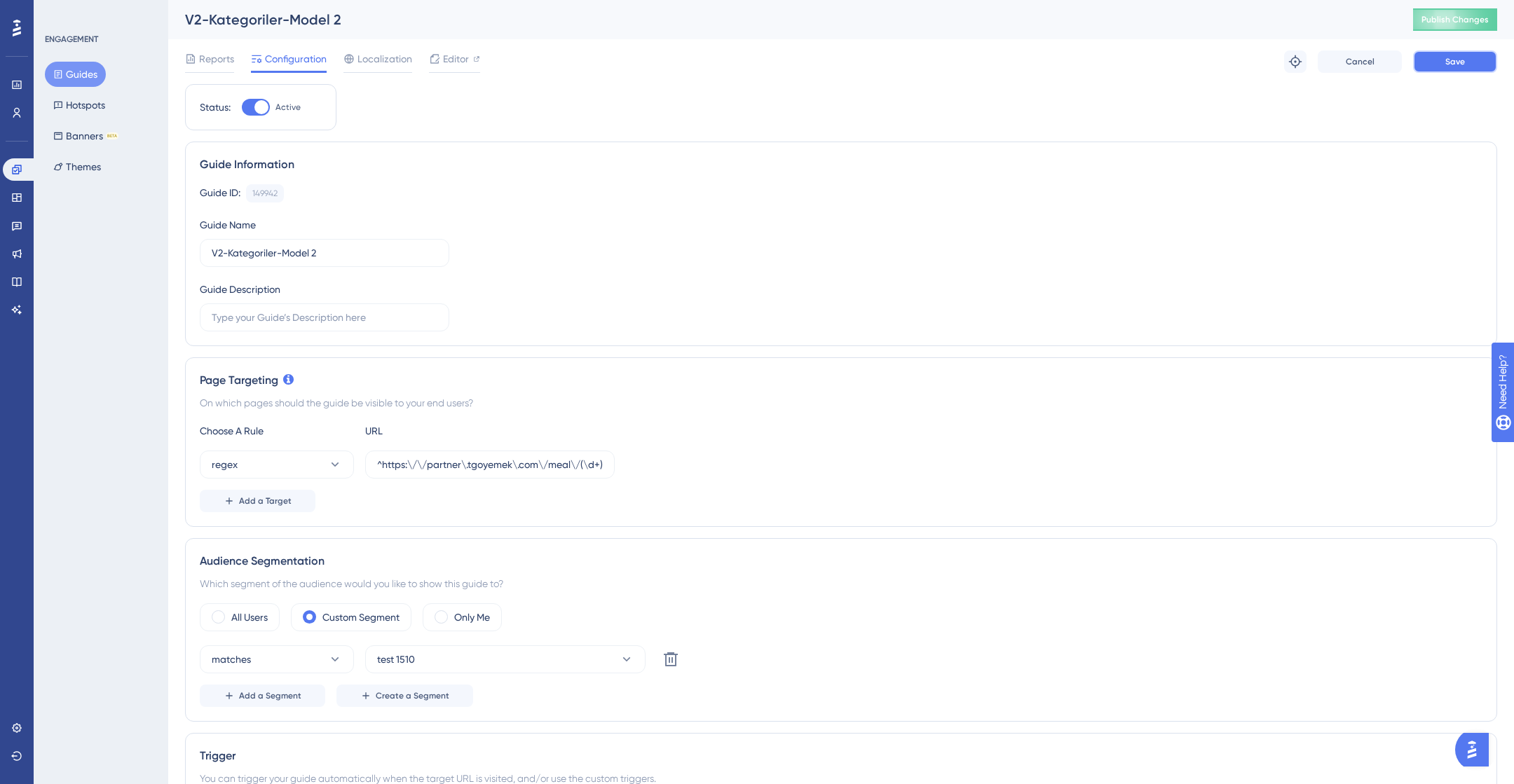
click at [1474, 52] on button "Save" at bounding box center [1455, 61] width 84 height 22
click at [83, 73] on button "Guides" at bounding box center [75, 73] width 61 height 25
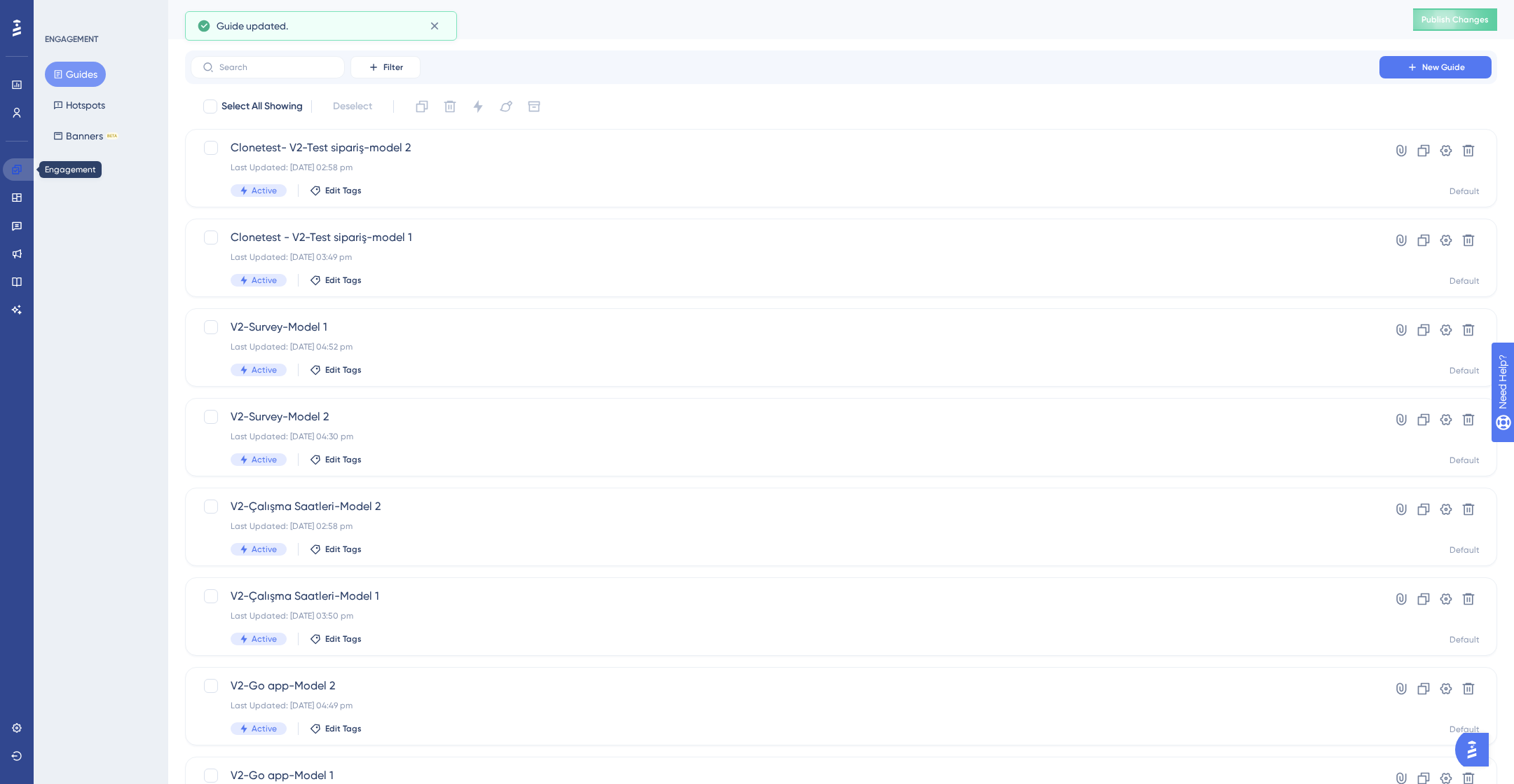
click at [16, 167] on icon at bounding box center [17, 169] width 9 height 9
click at [18, 197] on icon at bounding box center [17, 198] width 11 height 11
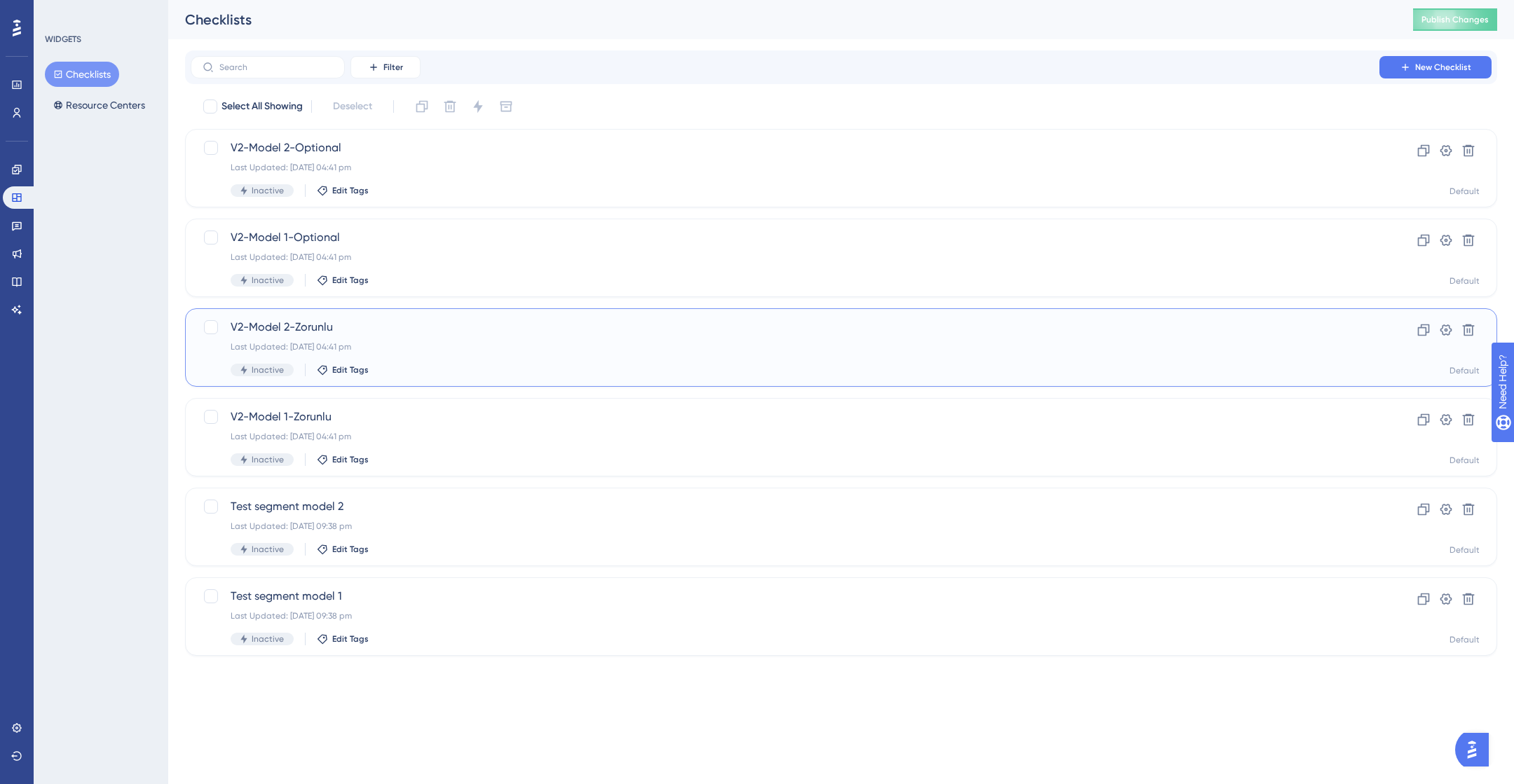
click at [361, 326] on span "V2-Model 2-Zorunlu" at bounding box center [784, 328] width 1109 height 17
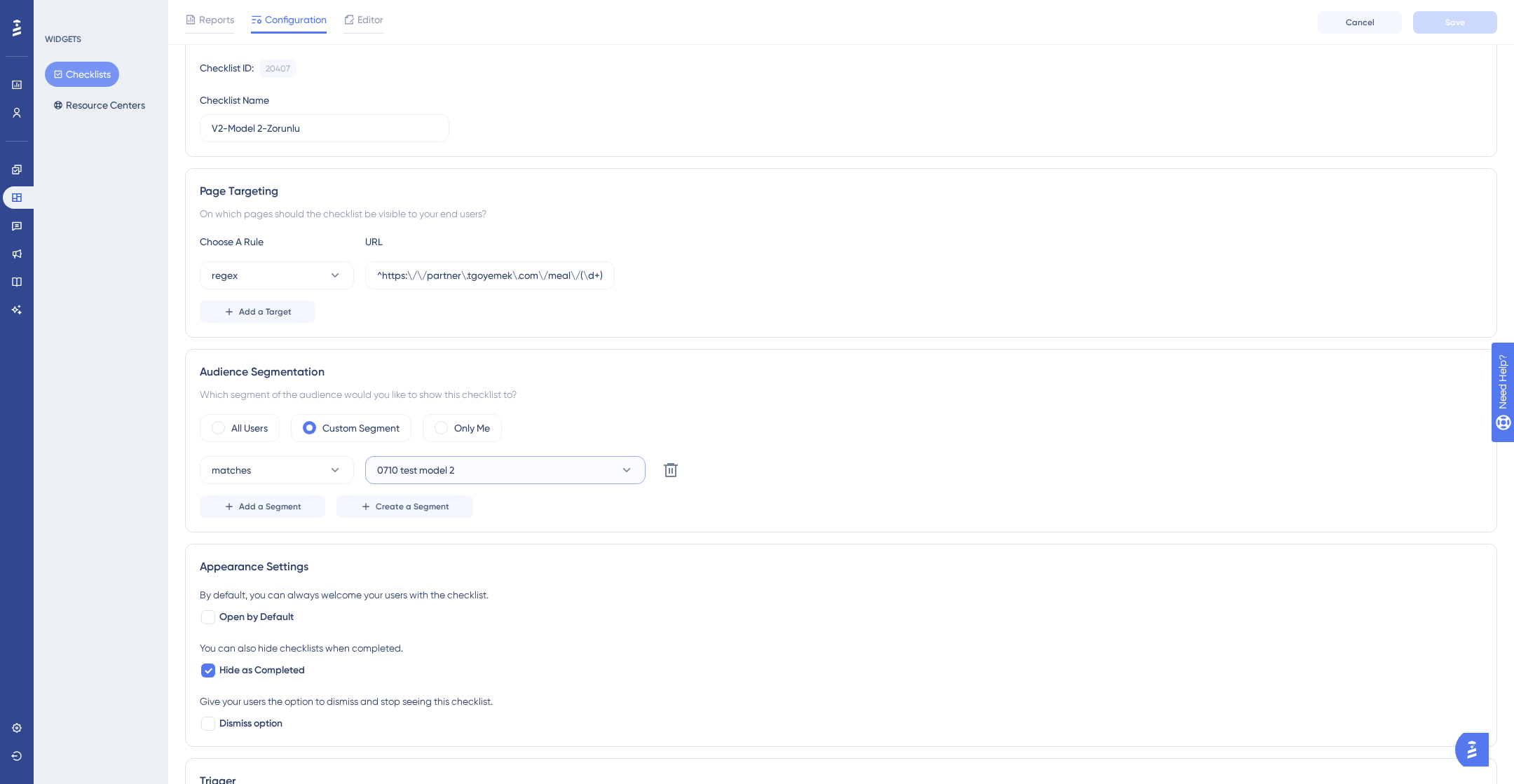
click at [437, 467] on span "0710 test model 2" at bounding box center [415, 470] width 77 height 17
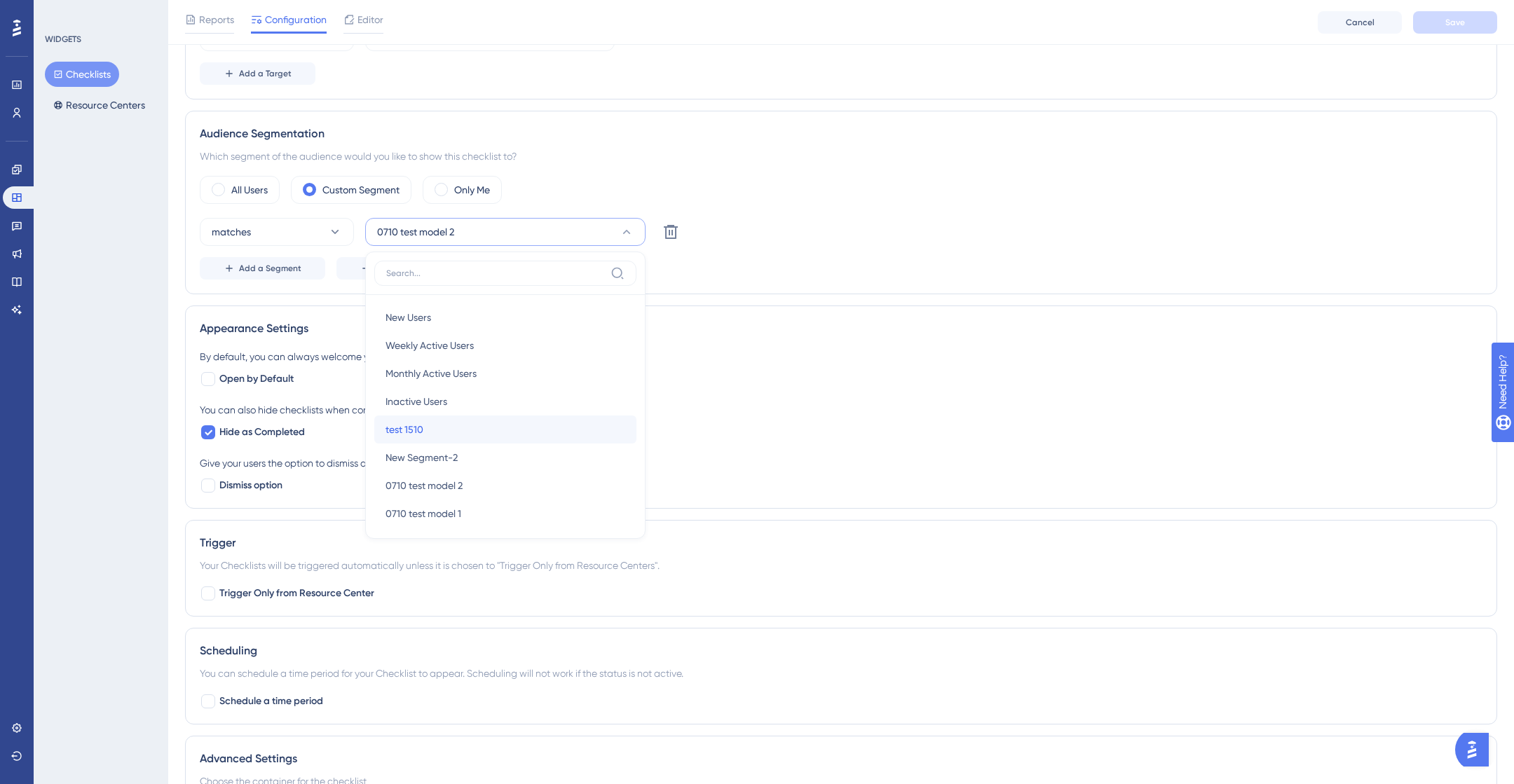
click at [434, 419] on div "test 1510 test 1510" at bounding box center [505, 430] width 239 height 28
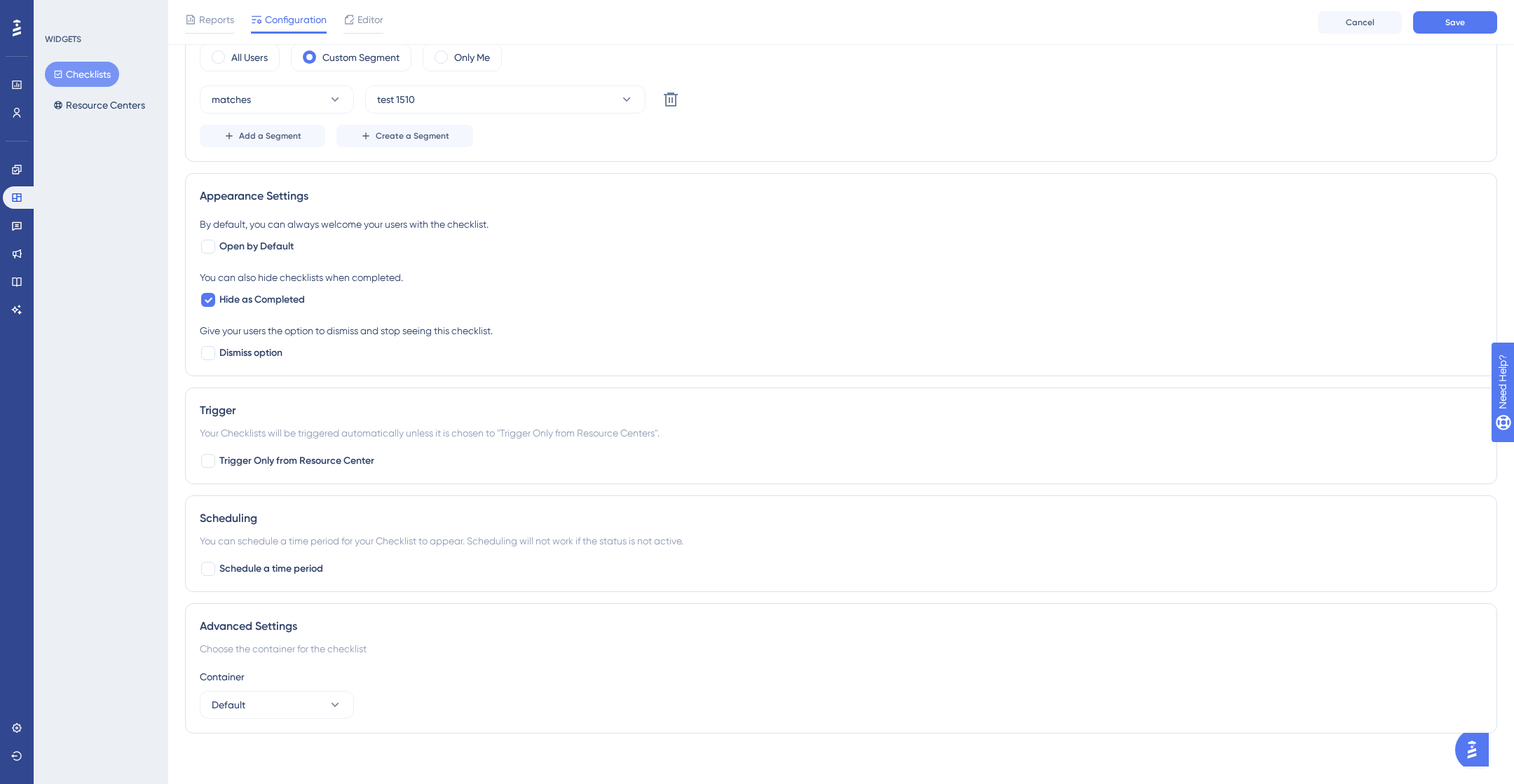
scroll to position [0, 0]
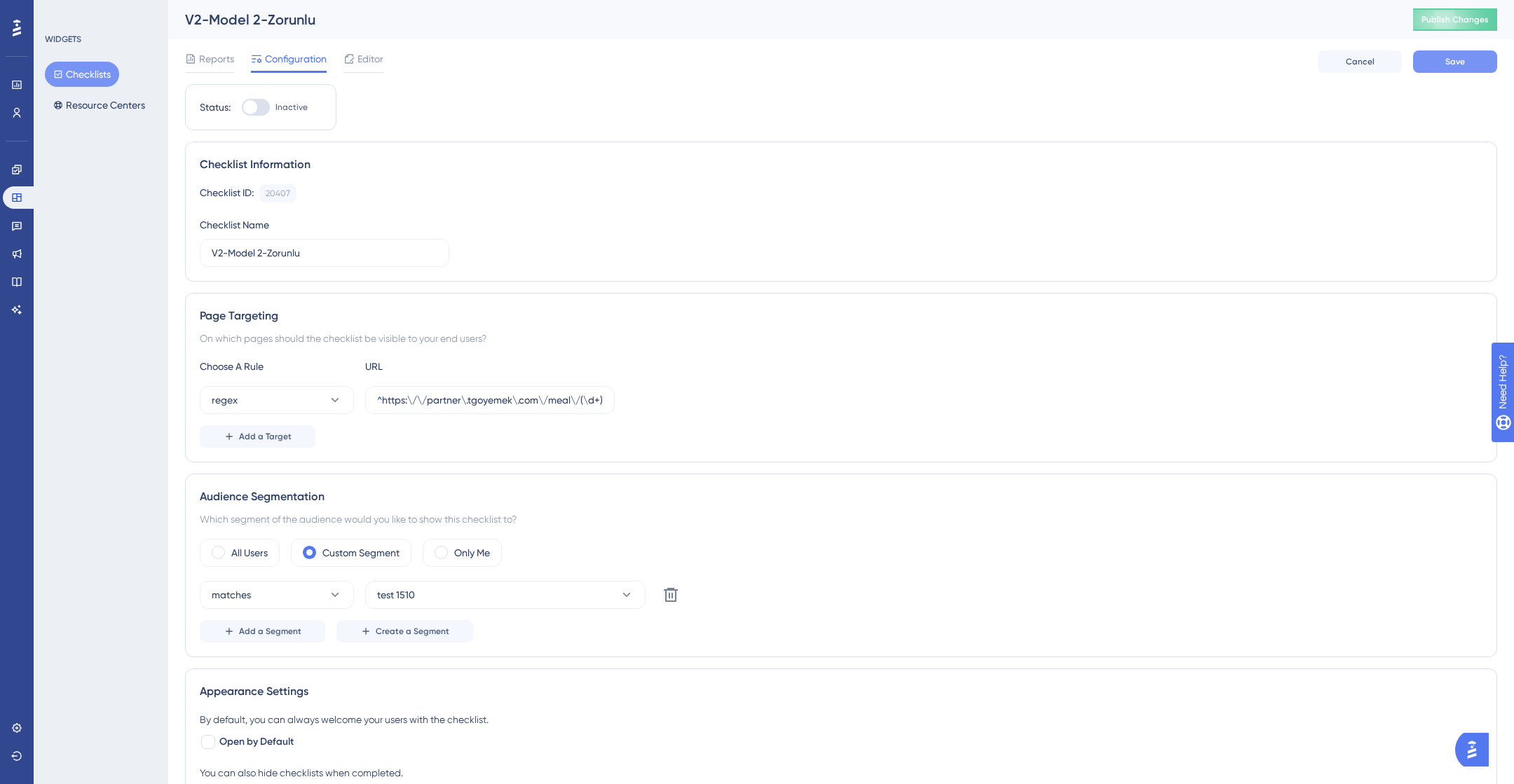
click at [1441, 64] on button "Save" at bounding box center [1455, 61] width 84 height 22
click at [259, 110] on div at bounding box center [256, 107] width 28 height 17
click at [242, 108] on input "Inactive" at bounding box center [241, 108] width 1 height 1
checkbox input "true"
click at [1449, 63] on span "Save" at bounding box center [1455, 61] width 19 height 11
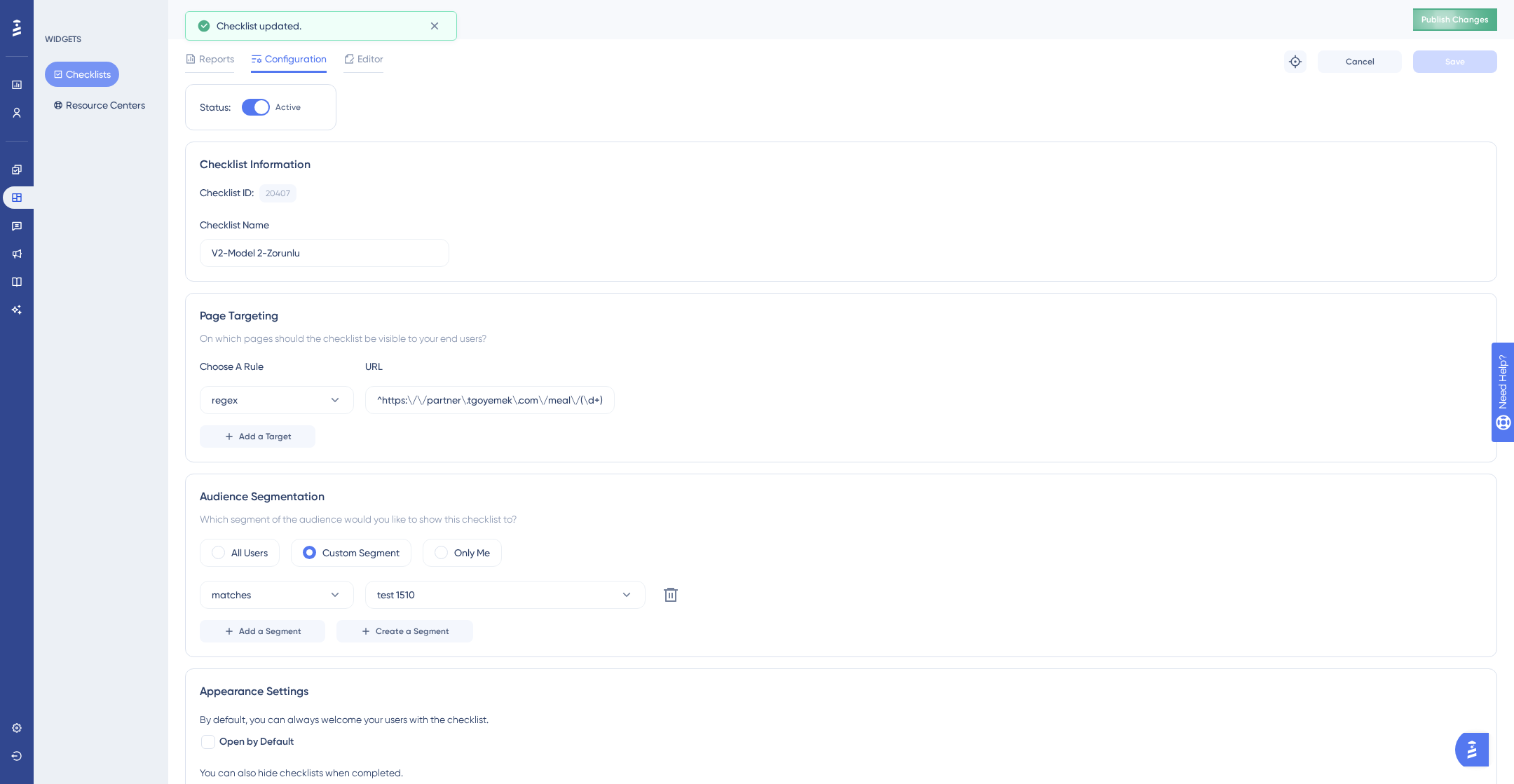
click at [1453, 16] on span "Publish Changes" at bounding box center [1455, 19] width 67 height 11
click at [89, 76] on button "Checklists" at bounding box center [82, 73] width 74 height 25
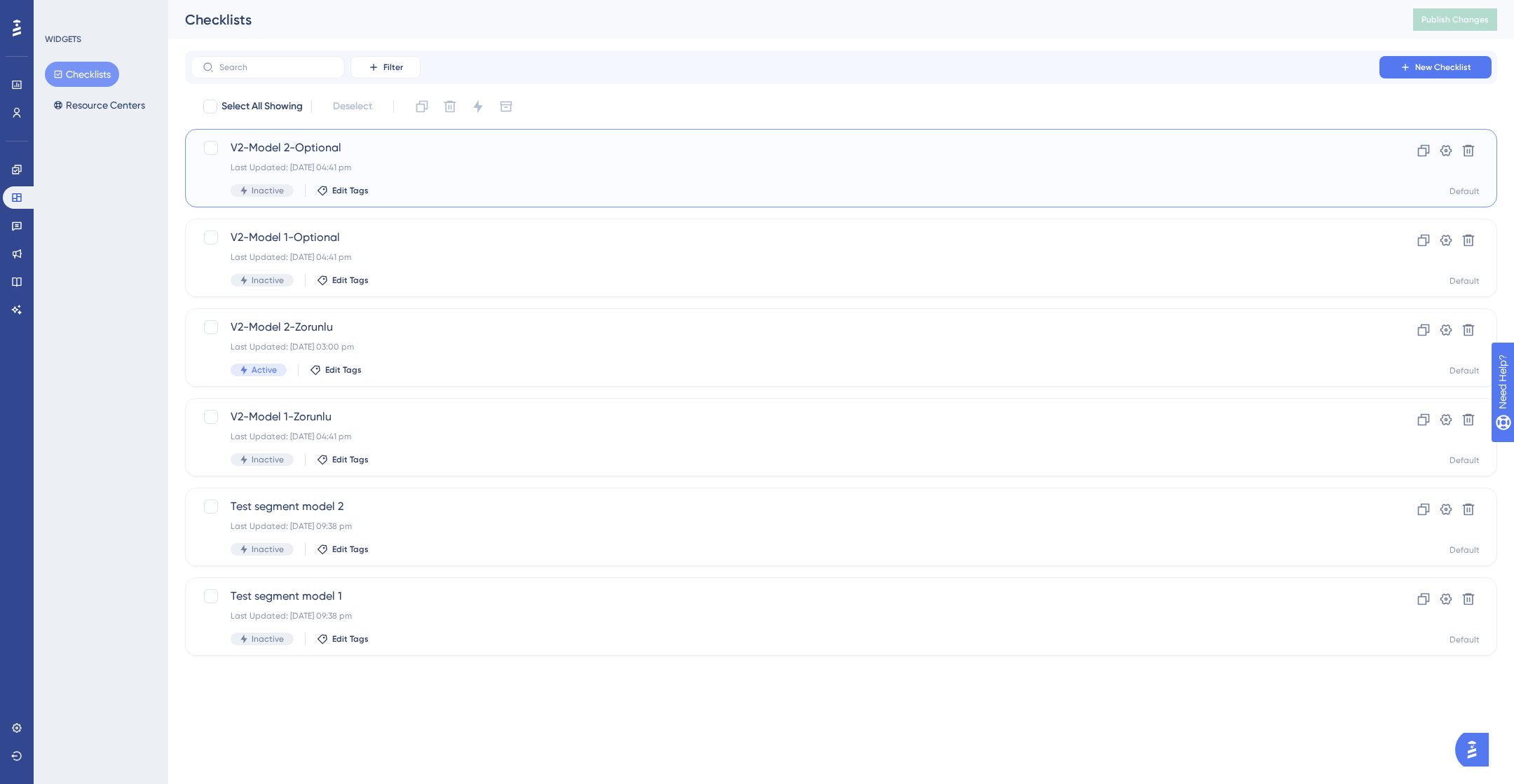
click at [406, 148] on span "V2-Model 2-Optional" at bounding box center [784, 148] width 1109 height 17
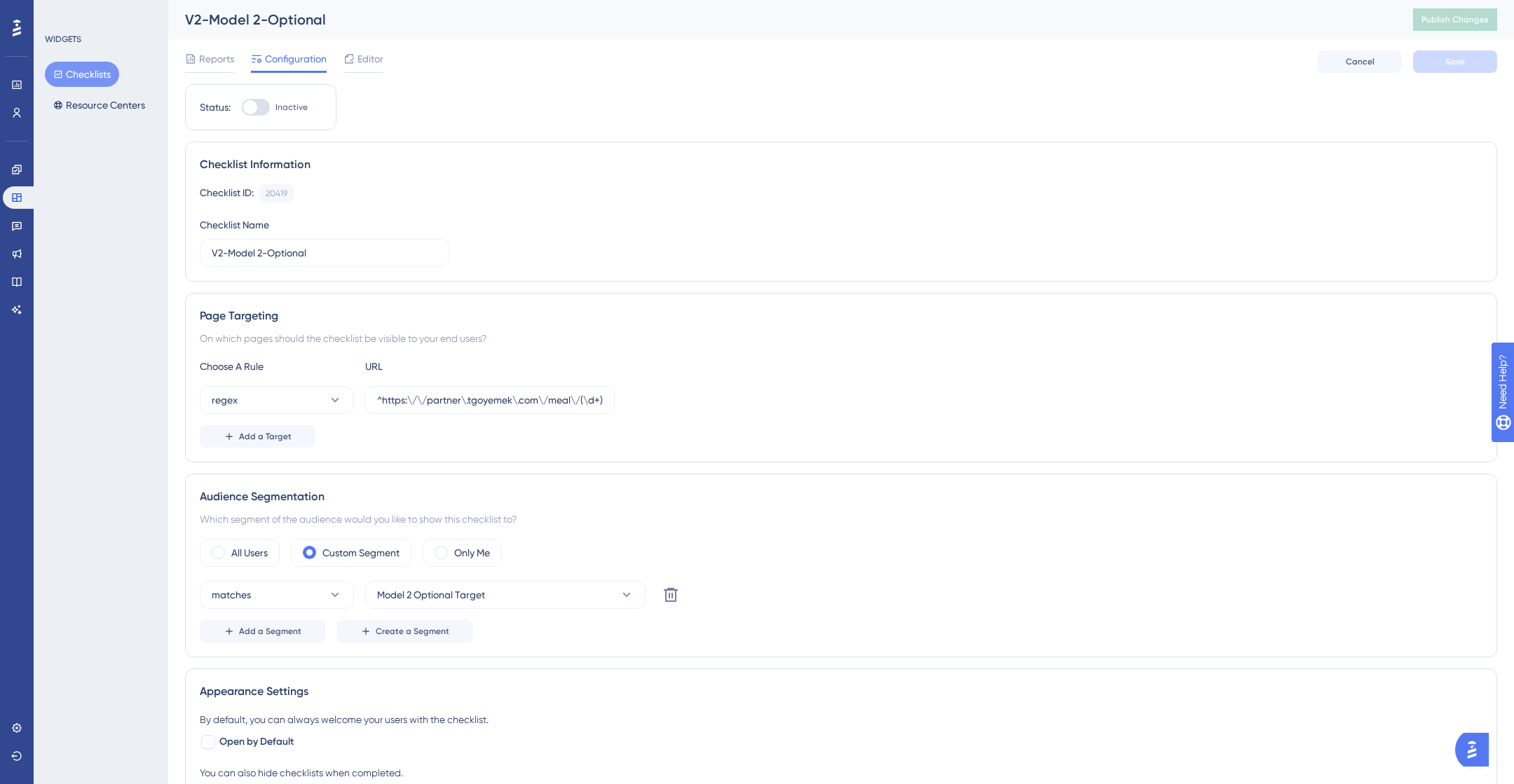
click at [254, 98] on div at bounding box center [256, 107] width 28 height 17
click at [242, 108] on input "Inactive" at bounding box center [241, 108] width 1 height 1
checkbox input "true"
click at [1434, 62] on button "Save" at bounding box center [1455, 61] width 84 height 22
click at [1432, 26] on button "Publish Changes" at bounding box center [1455, 19] width 84 height 22
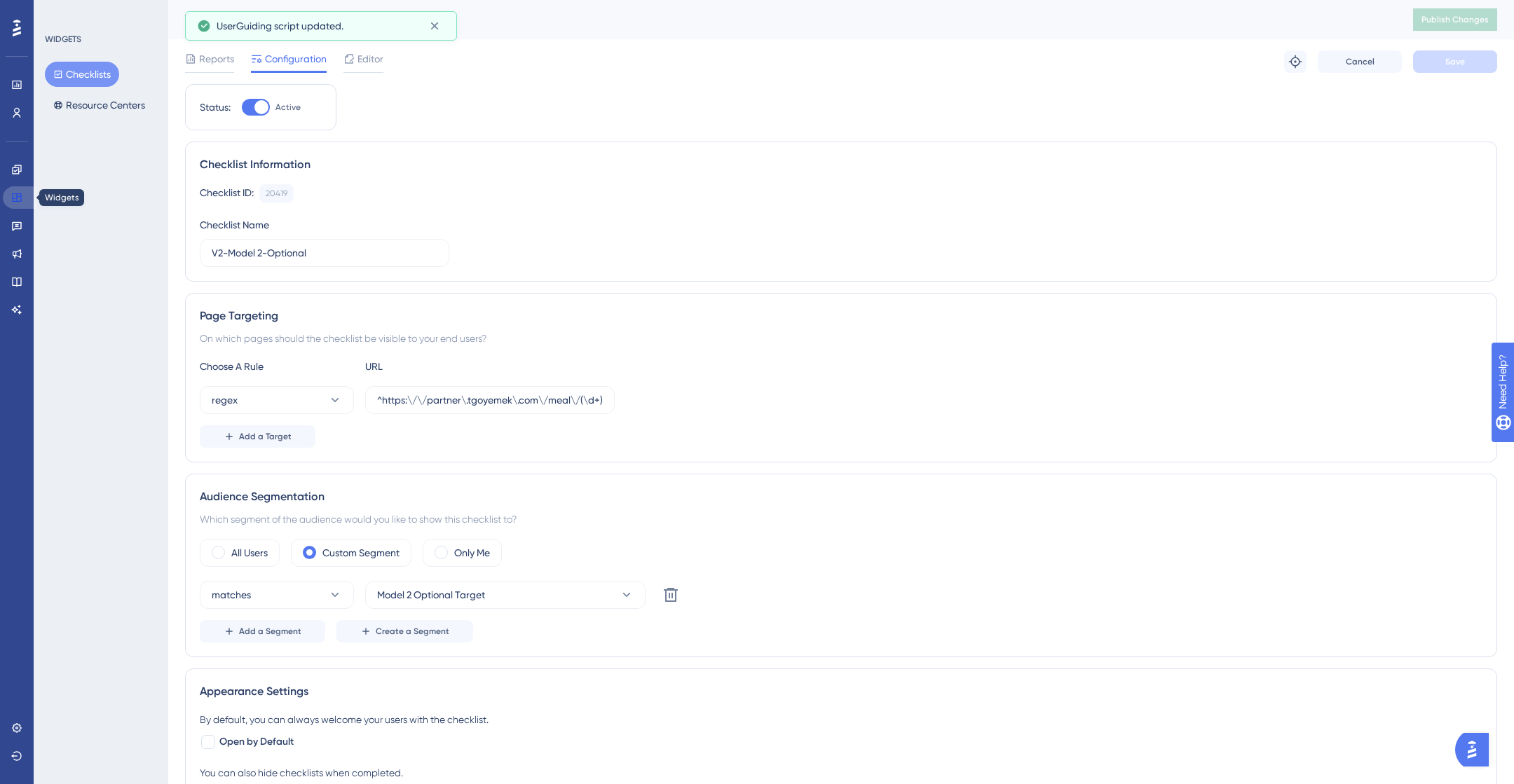
click at [22, 190] on link at bounding box center [19, 198] width 33 height 22
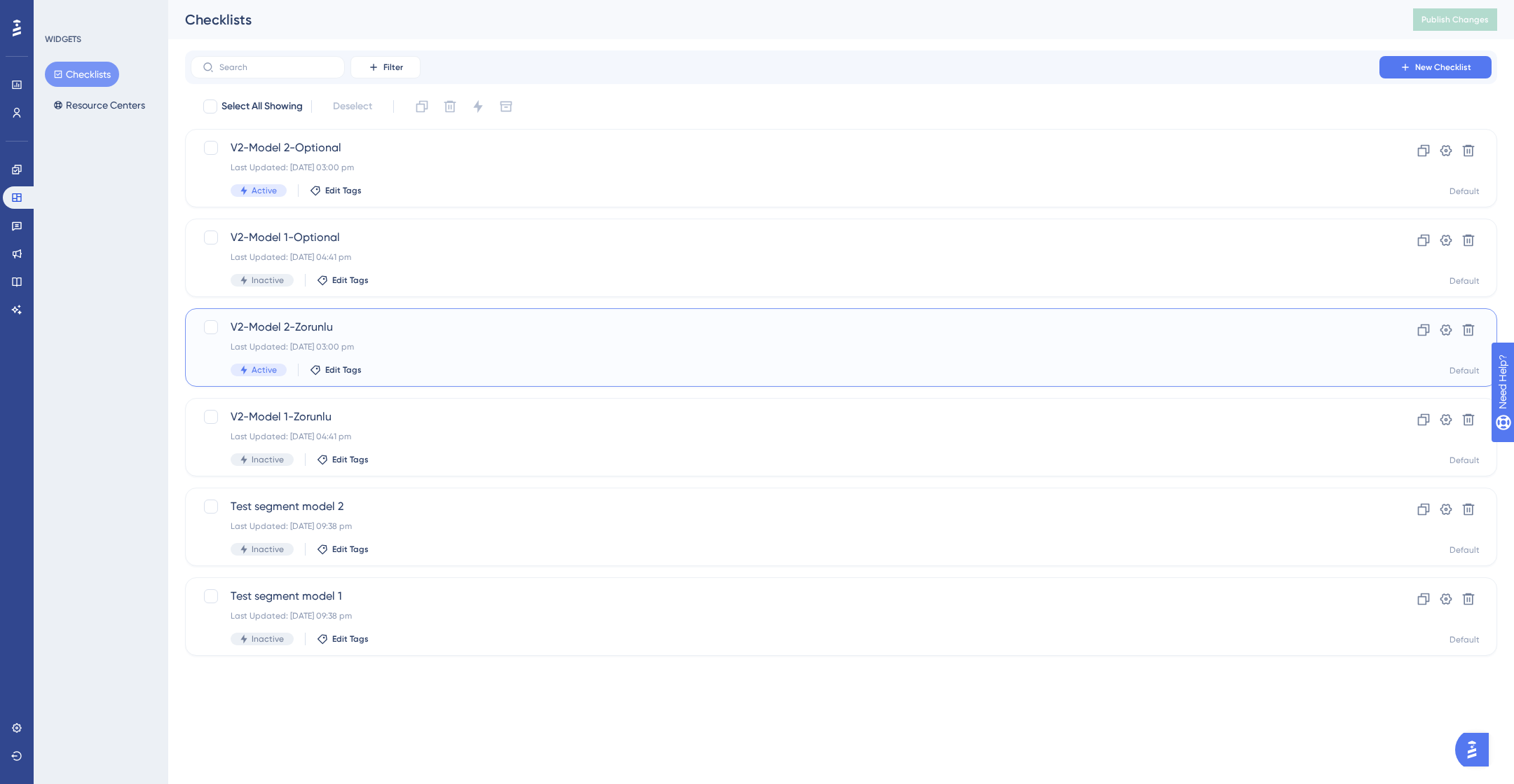
click at [390, 341] on div "Last Updated: 15 Oct 2025 03:00 pm" at bounding box center [784, 347] width 1109 height 11
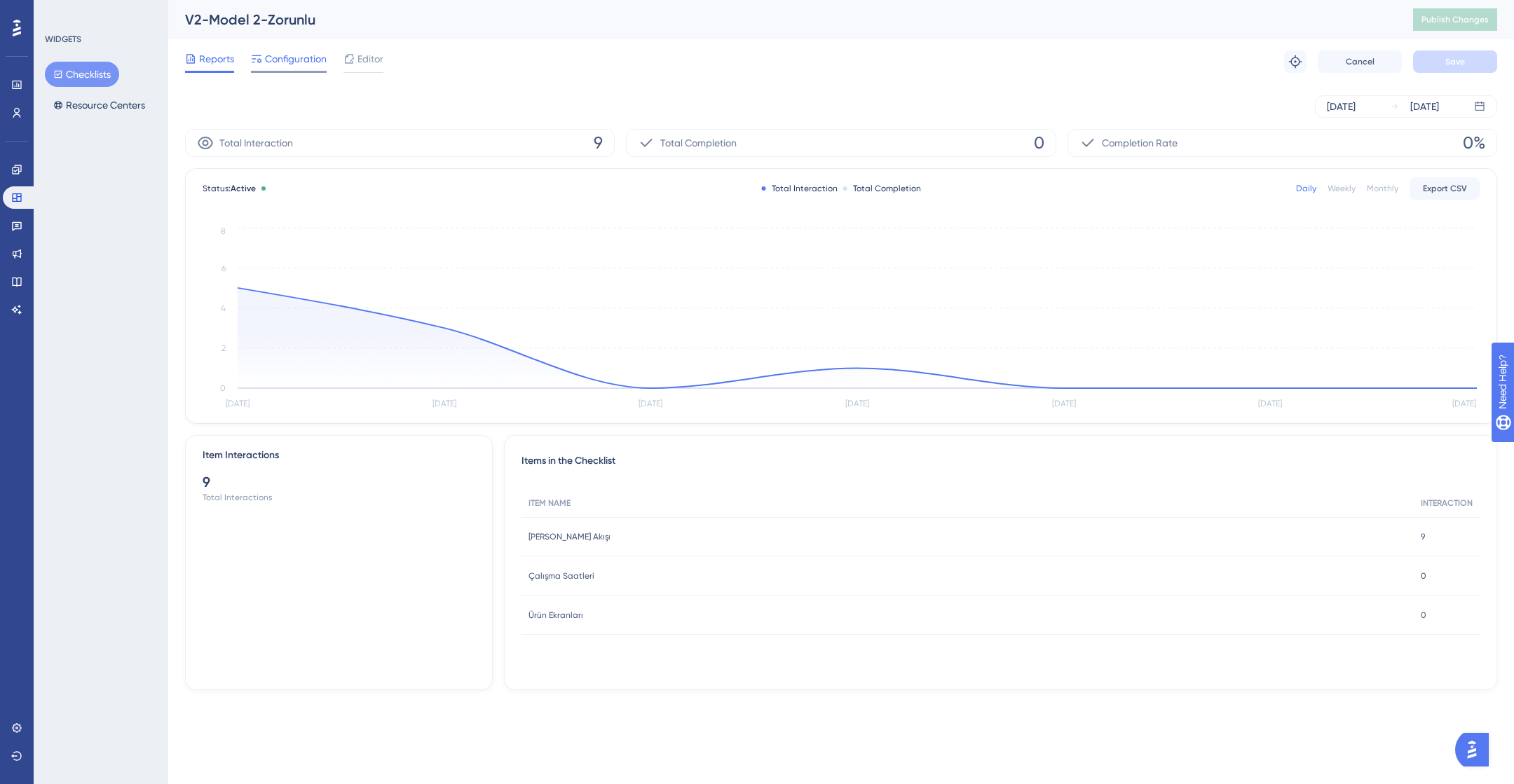
click at [292, 58] on span "Configuration" at bounding box center [295, 58] width 61 height 17
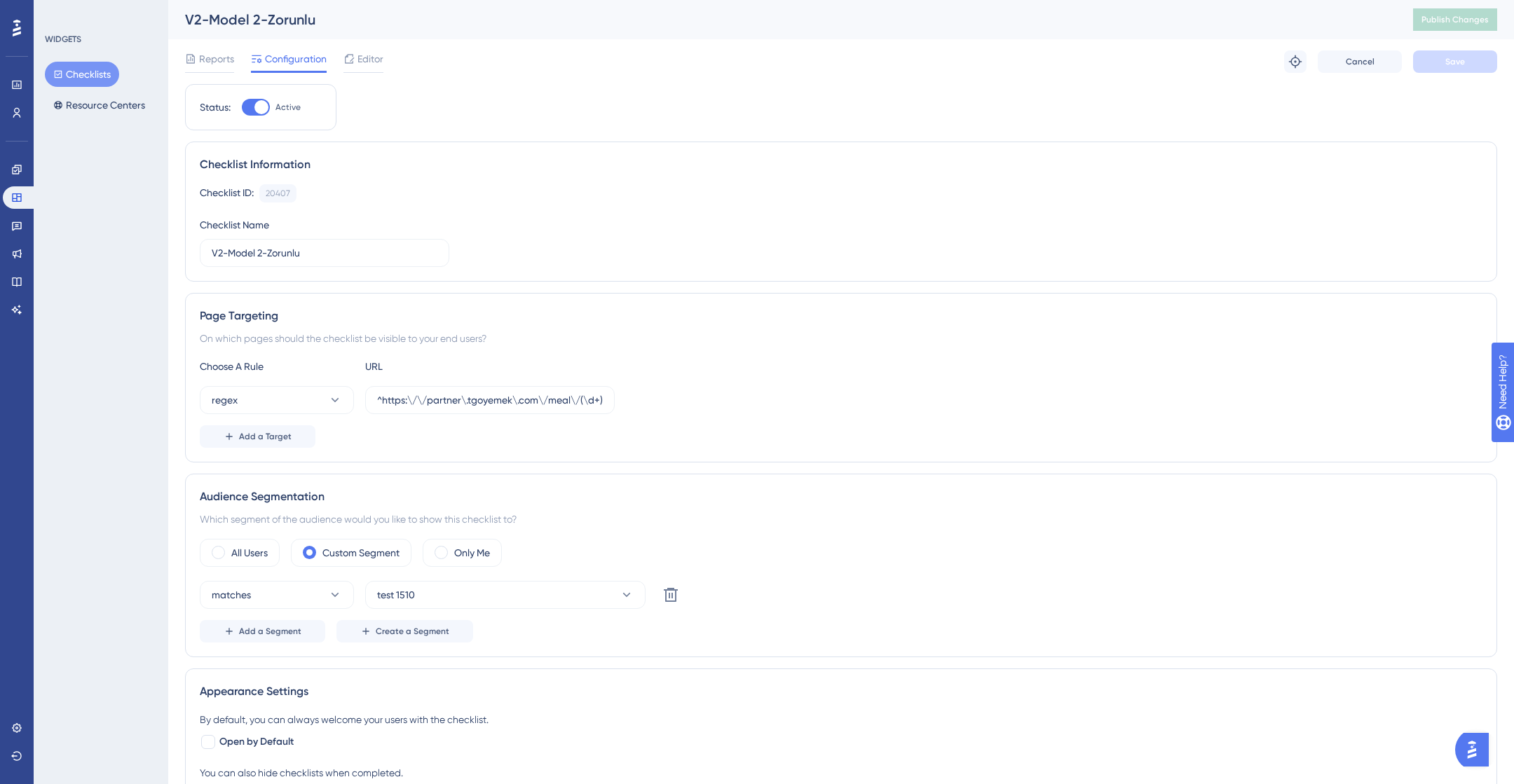
click at [83, 71] on button "Checklists" at bounding box center [82, 73] width 74 height 25
